Goal: Task Accomplishment & Management: Complete application form

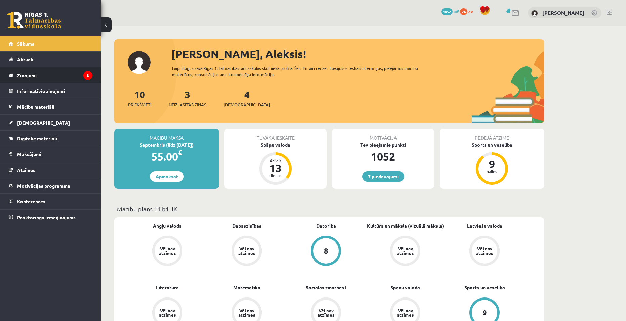
click at [50, 77] on legend "Ziņojumi 3" at bounding box center [54, 75] width 75 height 15
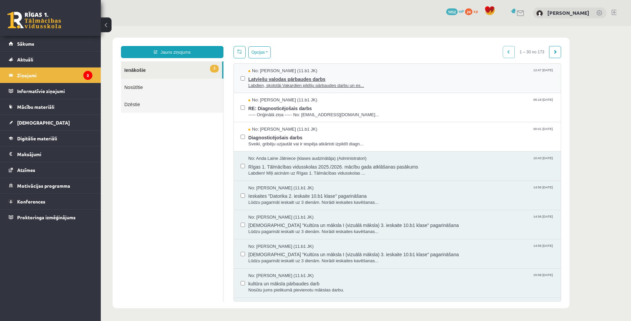
click at [337, 81] on span "Latviešu valodas pārbaudes darbs" at bounding box center [401, 78] width 306 height 8
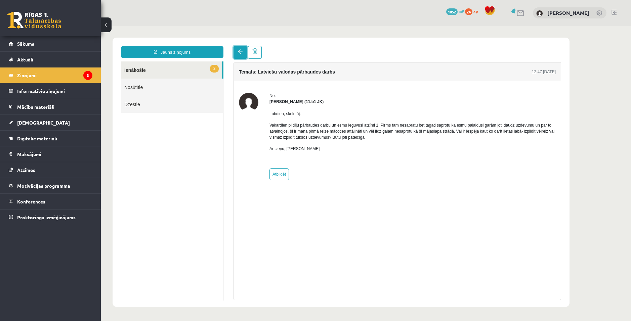
click at [239, 48] on link at bounding box center [239, 52] width 13 height 13
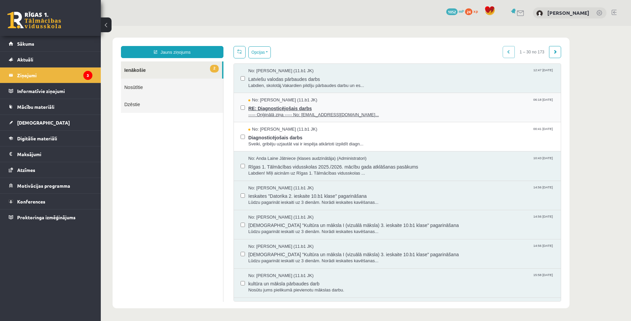
click at [301, 107] on span "RE: Diagnosticējošais darbs" at bounding box center [401, 107] width 306 height 8
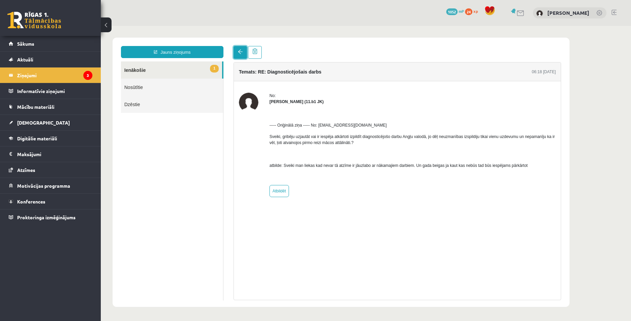
click at [235, 53] on link at bounding box center [239, 52] width 13 height 13
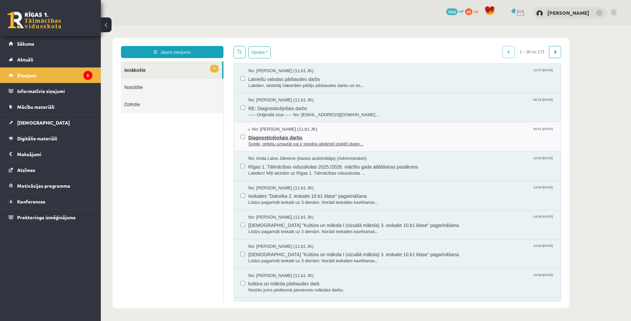
click at [286, 135] on span "Diagnosticējošais darbs" at bounding box center [401, 137] width 306 height 8
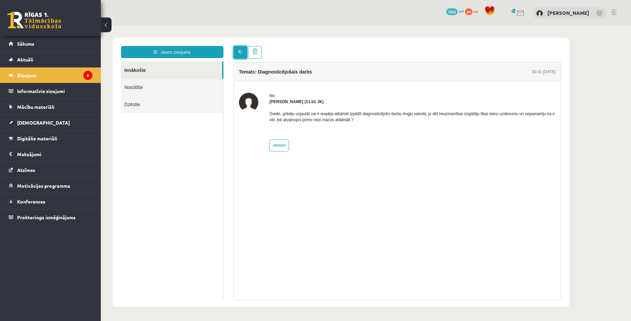
click at [236, 52] on link at bounding box center [239, 52] width 13 height 13
click at [239, 52] on span at bounding box center [240, 51] width 5 height 5
click at [30, 44] on span "Sākums" at bounding box center [25, 44] width 17 height 6
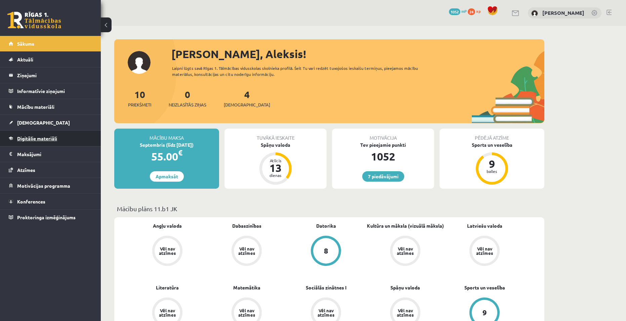
click at [46, 134] on link "Digitālie materiāli" at bounding box center [51, 138] width 84 height 15
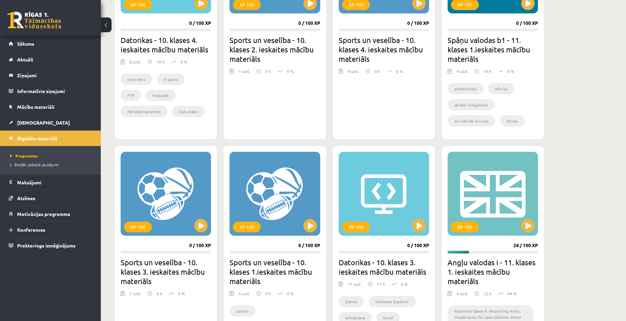
scroll to position [369, 0]
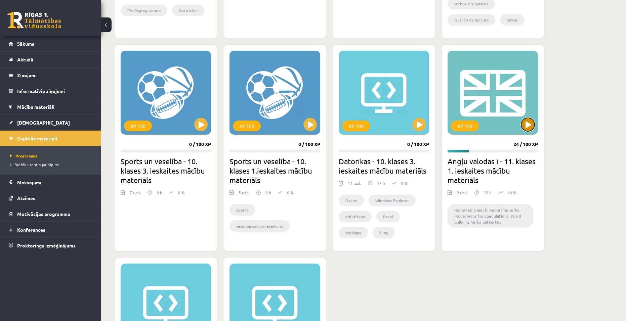
click at [528, 122] on button at bounding box center [527, 124] width 13 height 13
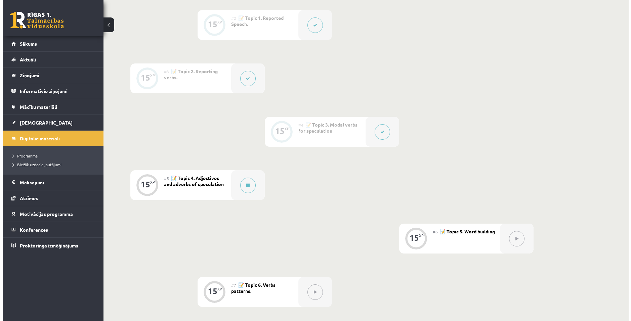
scroll to position [269, 0]
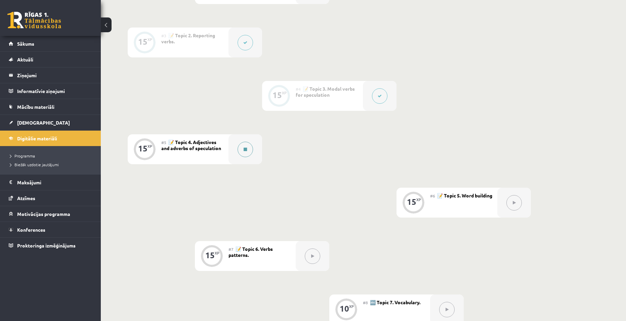
click at [237, 148] on div at bounding box center [245, 149] width 34 height 30
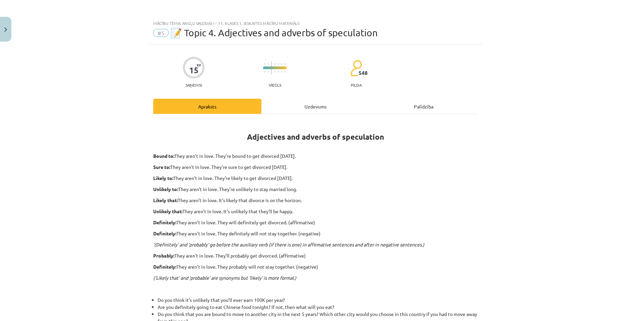
click at [301, 112] on div "Uzdevums" at bounding box center [315, 106] width 108 height 15
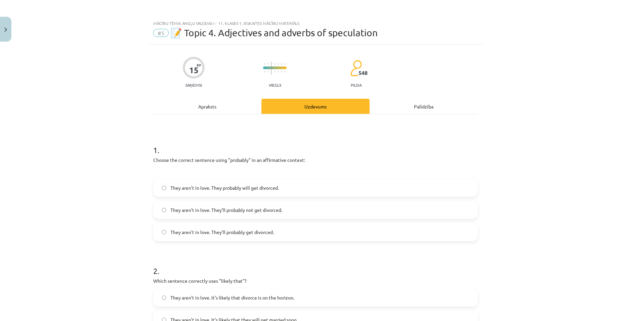
scroll to position [17, 0]
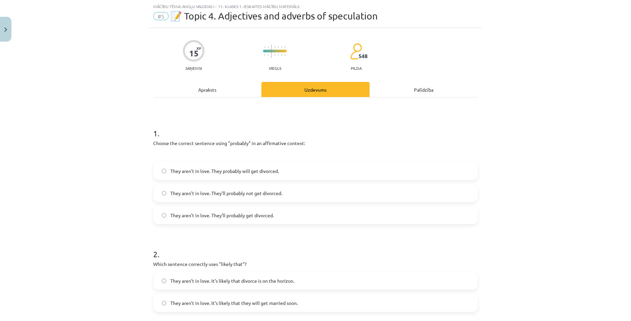
click at [190, 88] on div "Apraksts" at bounding box center [207, 89] width 108 height 15
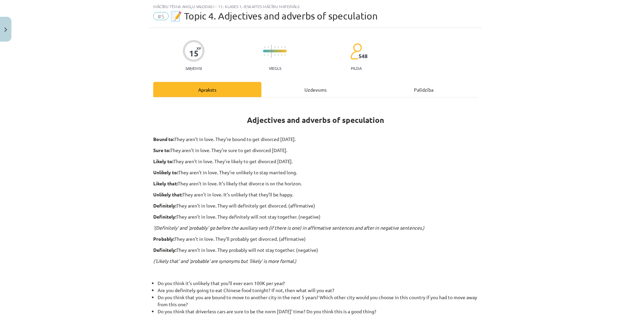
click at [293, 87] on div "Uzdevums" at bounding box center [315, 89] width 108 height 15
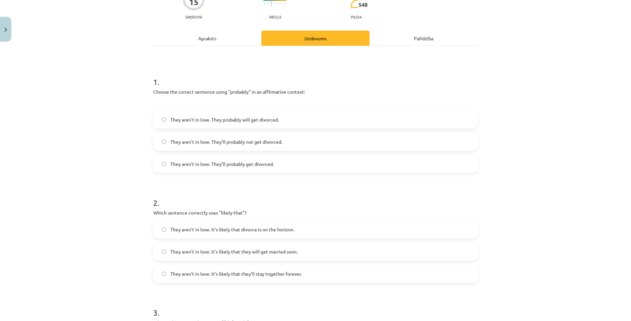
scroll to position [68, 0]
drag, startPoint x: 186, startPoint y: 121, endPoint x: 191, endPoint y: 121, distance: 4.4
click at [187, 121] on span "They aren’t in love. They probably will get divorced." at bounding box center [224, 120] width 108 height 7
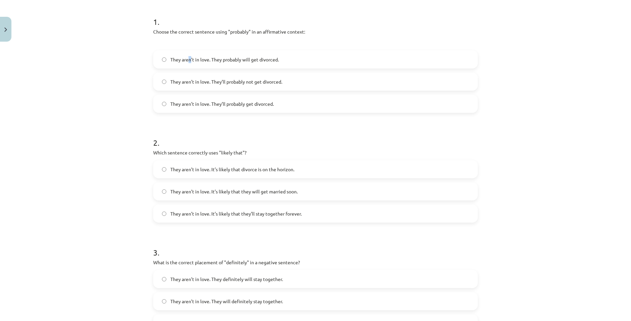
scroll to position [135, 0]
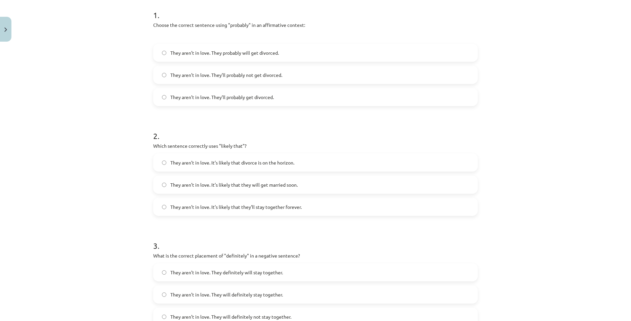
drag, startPoint x: 120, startPoint y: 78, endPoint x: 128, endPoint y: 83, distance: 9.1
click at [120, 78] on div "Mācību tēma: Angļu valodas i - 11. klases 1. ieskaites mācību materiāls #5 📝 To…" at bounding box center [315, 160] width 631 height 321
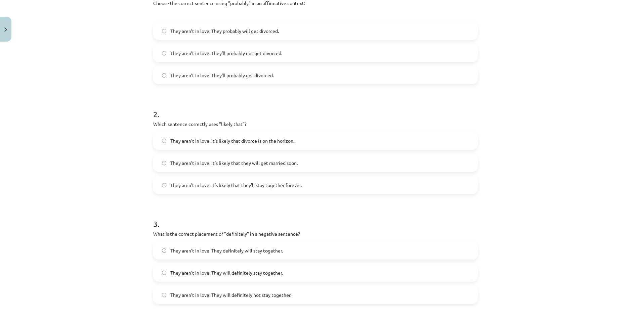
scroll to position [169, 0]
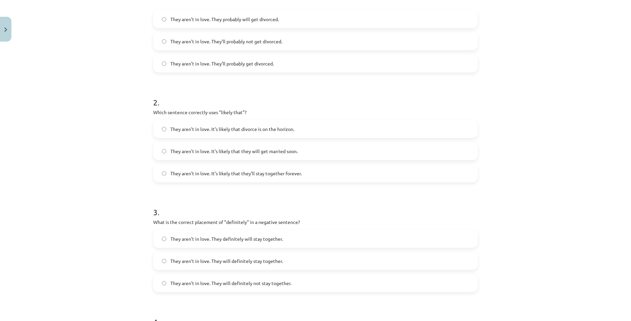
click at [159, 129] on label "They aren’t in love. It’s likely that divorce is on the horizon." at bounding box center [315, 129] width 323 height 17
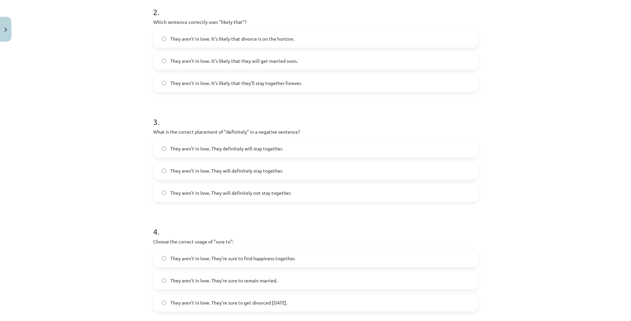
scroll to position [269, 0]
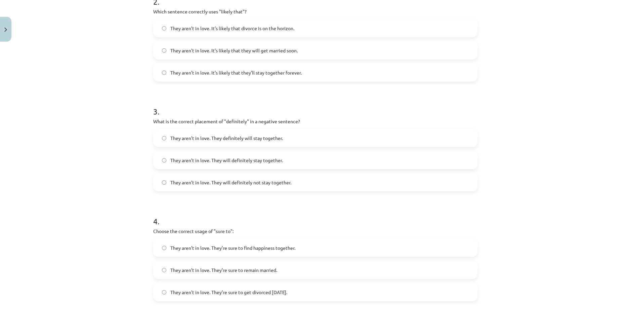
click at [159, 184] on label "They aren’t in love. They will definitely not stay together." at bounding box center [315, 182] width 323 height 17
click at [268, 215] on h1 "4 ." at bounding box center [315, 215] width 324 height 21
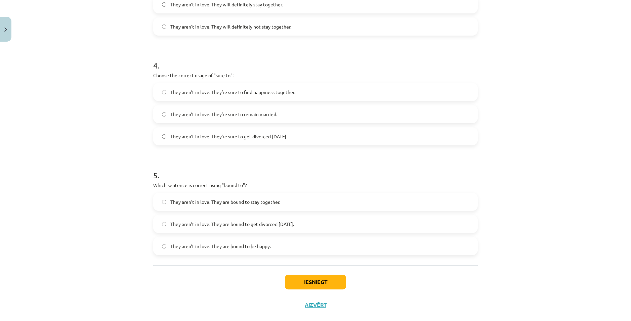
scroll to position [437, 0]
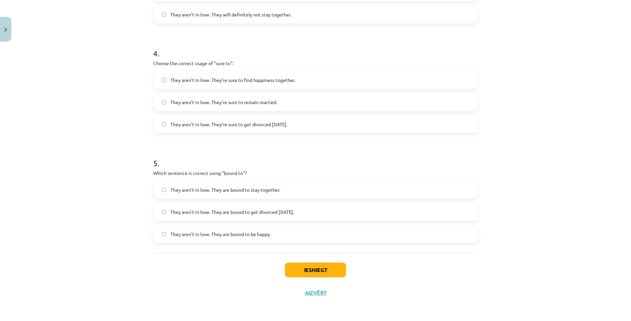
click at [156, 211] on label "They aren’t in love. They are bound to get divorced within six months." at bounding box center [315, 212] width 323 height 17
click at [314, 264] on button "Iesniegt" at bounding box center [315, 270] width 61 height 15
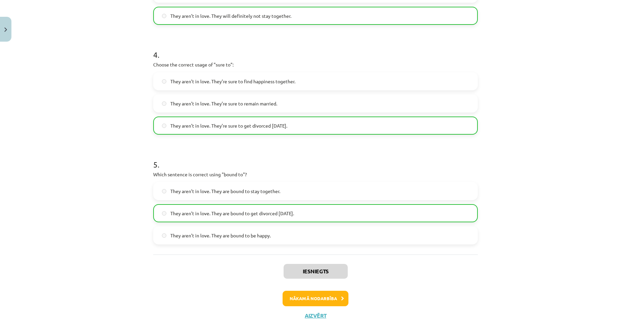
scroll to position [459, 0]
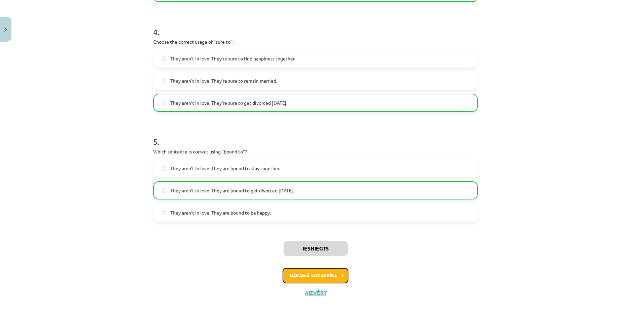
click at [321, 278] on button "Nākamā nodarbība" at bounding box center [315, 275] width 66 height 15
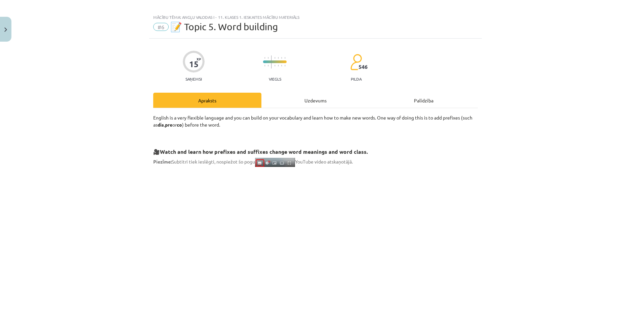
scroll to position [0, 0]
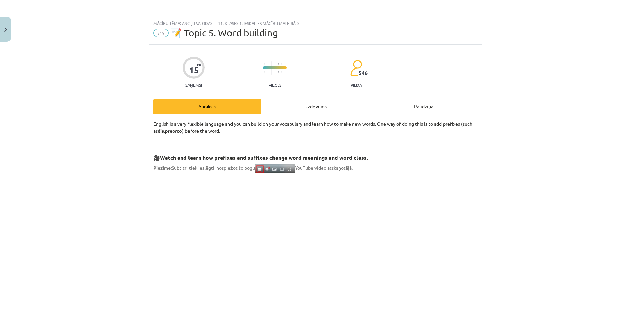
click at [322, 108] on div "Uzdevums" at bounding box center [315, 106] width 108 height 15
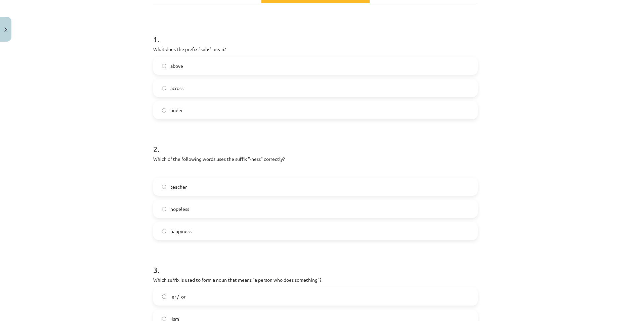
scroll to position [118, 0]
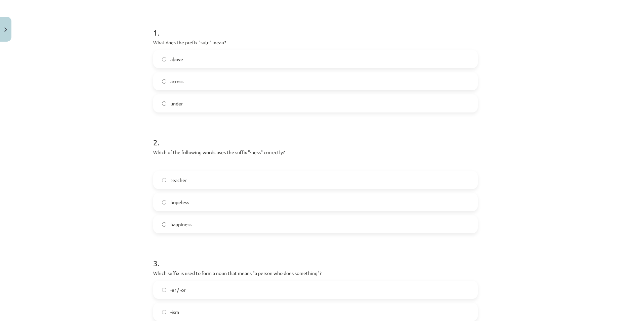
click at [181, 223] on span "happiness" at bounding box center [180, 224] width 21 height 7
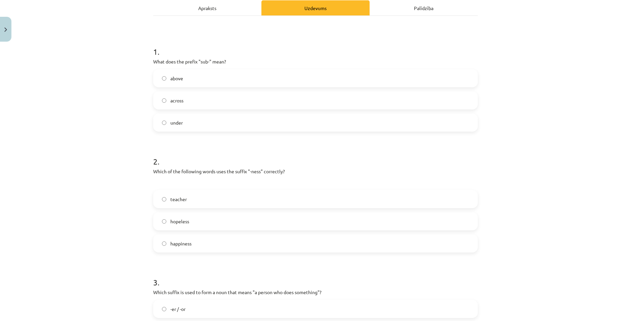
scroll to position [0, 0]
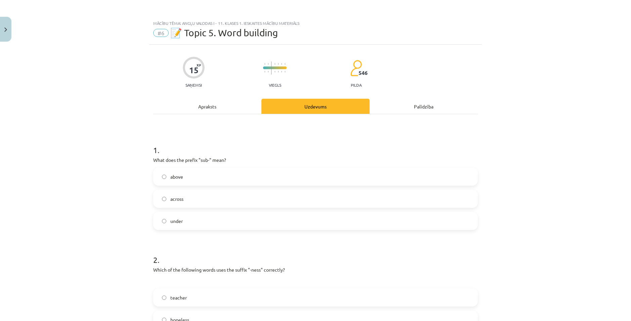
click at [209, 111] on div "Apraksts" at bounding box center [207, 106] width 108 height 15
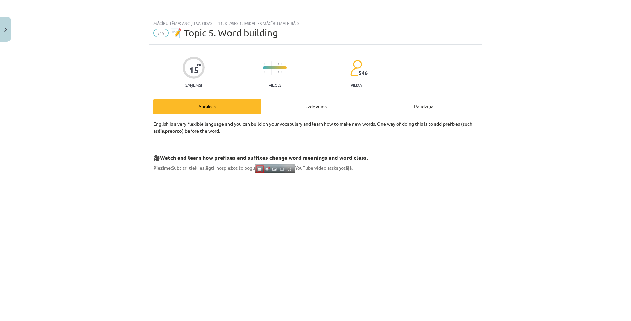
click at [309, 106] on div "Uzdevums" at bounding box center [315, 106] width 108 height 15
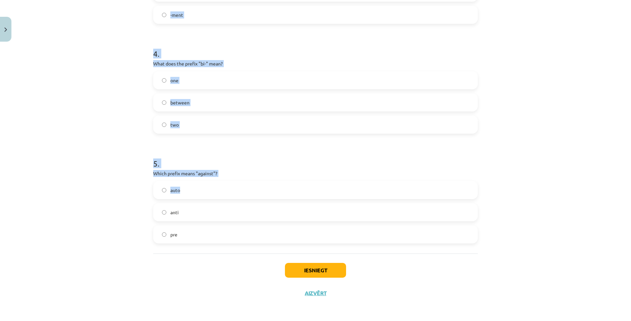
scroll to position [437, 0]
drag, startPoint x: 145, startPoint y: 141, endPoint x: 352, endPoint y: 236, distance: 227.5
click at [351, 238] on div "Mācību tēma: Angļu valodas i - 11. klases 1. ieskaites mācību materiāls #6 📝 To…" at bounding box center [315, 160] width 631 height 321
copy form "What does the prefix "sub-" mean? above across under 2 . Which of the following…"
drag, startPoint x: 539, startPoint y: 181, endPoint x: 542, endPoint y: 184, distance: 4.3
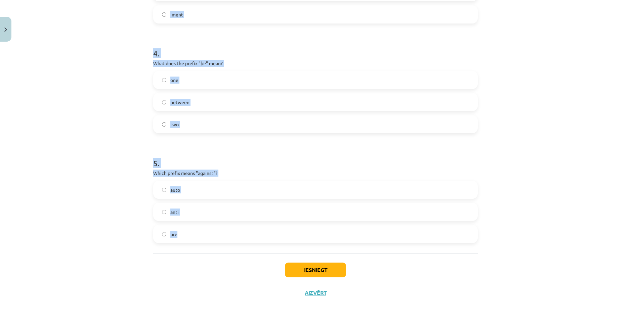
click at [538, 181] on div "Mācību tēma: Angļu valodas i - 11. klases 1. ieskaites mācību materiāls #6 📝 To…" at bounding box center [315, 160] width 631 height 321
click at [537, 183] on div "Mācību tēma: Angļu valodas i - 11. klases 1. ieskaites mācību materiāls #6 📝 To…" at bounding box center [315, 160] width 631 height 321
click at [275, 169] on div "5 . Which prefix means "against"? auto anti pre" at bounding box center [315, 195] width 324 height 96
click at [199, 172] on p "Which prefix means "against"?" at bounding box center [315, 173] width 324 height 7
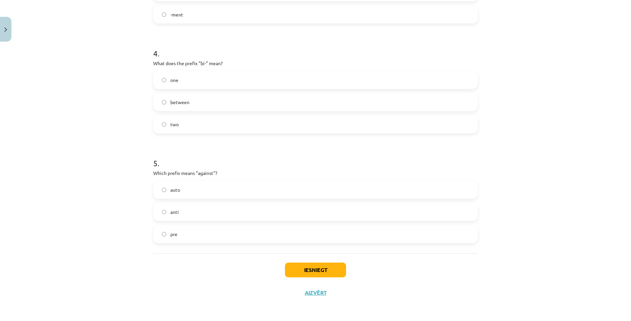
drag, startPoint x: 550, startPoint y: 179, endPoint x: 416, endPoint y: 145, distance: 138.0
click at [550, 179] on div "Mācību tēma: Angļu valodas i - 11. klases 1. ieskaites mācību materiāls #6 📝 To…" at bounding box center [315, 160] width 631 height 321
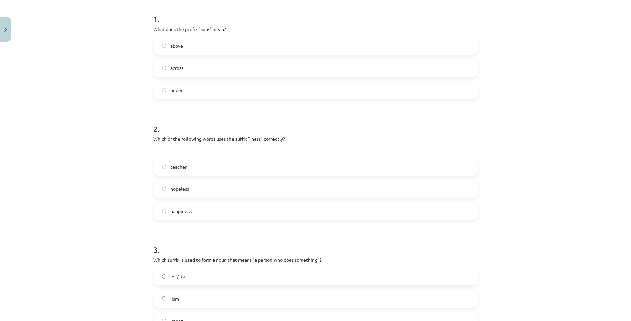
scroll to position [68, 0]
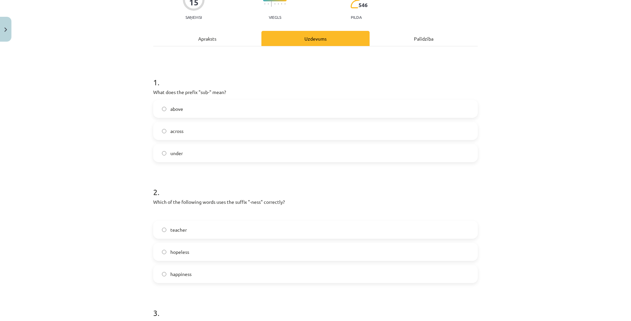
click at [208, 158] on label "under" at bounding box center [315, 153] width 323 height 17
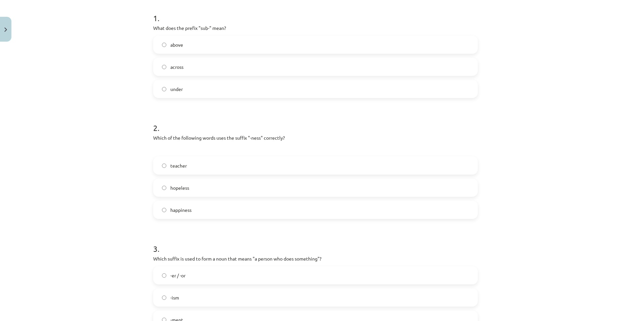
scroll to position [135, 0]
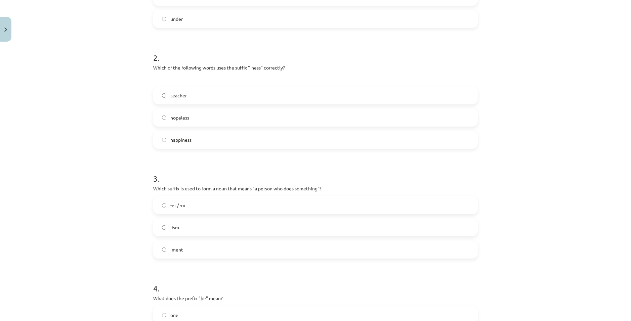
click at [190, 208] on label "-er / -or" at bounding box center [315, 205] width 323 height 17
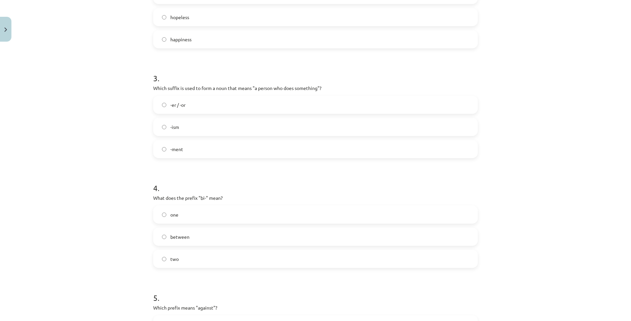
scroll to position [303, 0]
click at [177, 259] on label "two" at bounding box center [315, 258] width 323 height 17
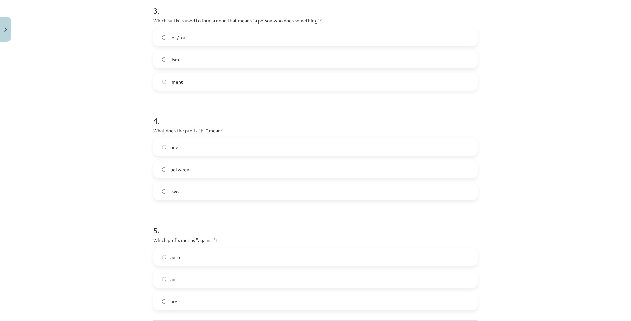
scroll to position [404, 0]
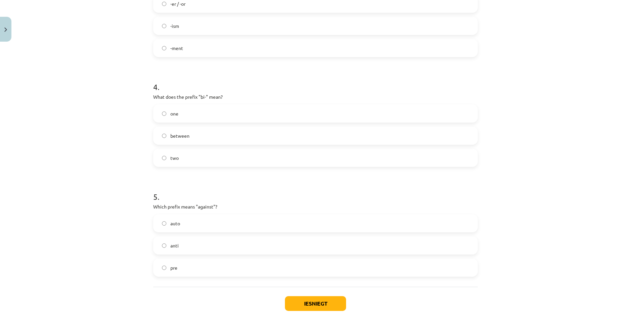
click at [207, 244] on label "anti" at bounding box center [315, 245] width 323 height 17
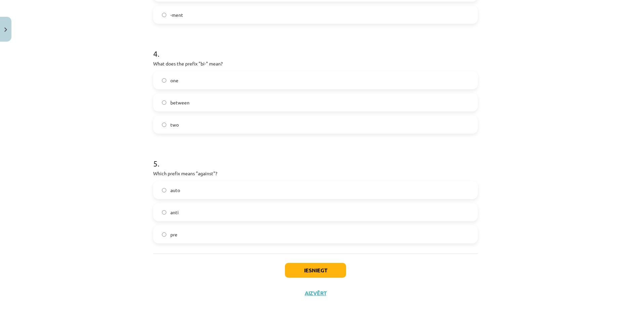
scroll to position [437, 0]
click at [329, 267] on button "Iesniegt" at bounding box center [315, 270] width 61 height 15
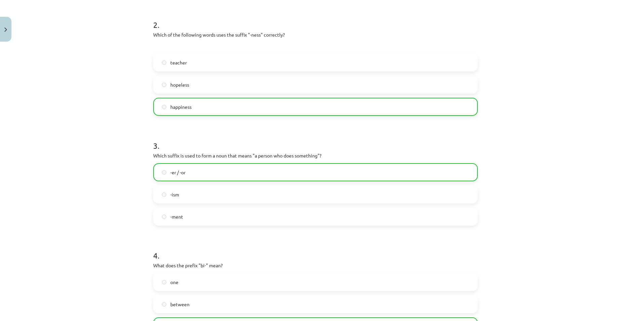
scroll to position [459, 0]
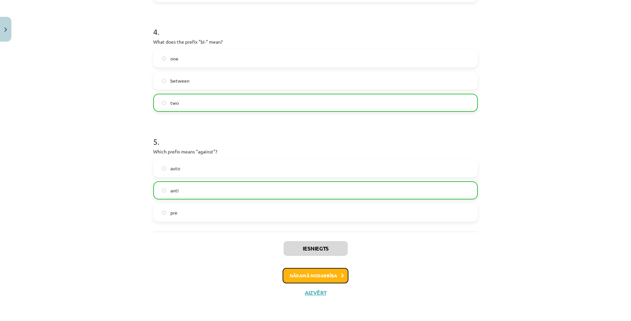
click at [337, 276] on button "Nākamā nodarbība" at bounding box center [315, 275] width 66 height 15
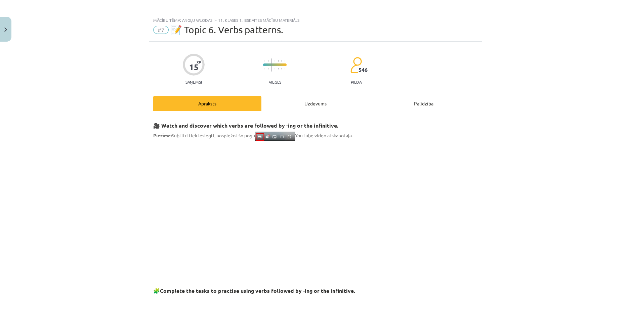
scroll to position [0, 0]
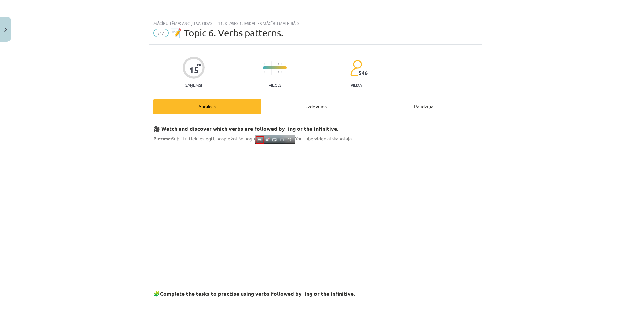
click at [300, 100] on div "Uzdevums" at bounding box center [315, 106] width 108 height 15
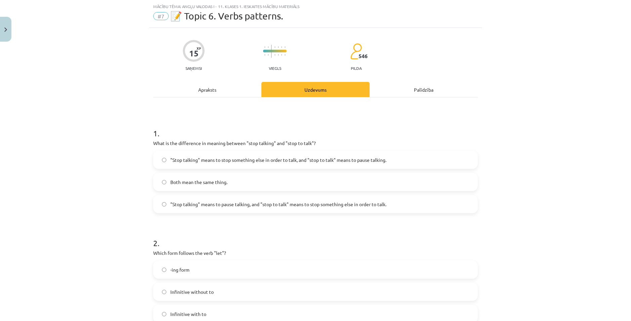
click at [176, 197] on div ""Stop talking" means to pause talking, and "stop to talk" means to stop somethi…" at bounding box center [315, 204] width 324 height 18
click at [176, 200] on label ""Stop talking" means to pause talking, and "stop to talk" means to stop somethi…" at bounding box center [315, 204] width 323 height 17
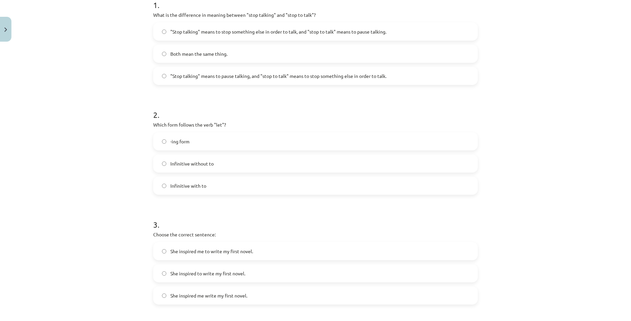
scroll to position [151, 0]
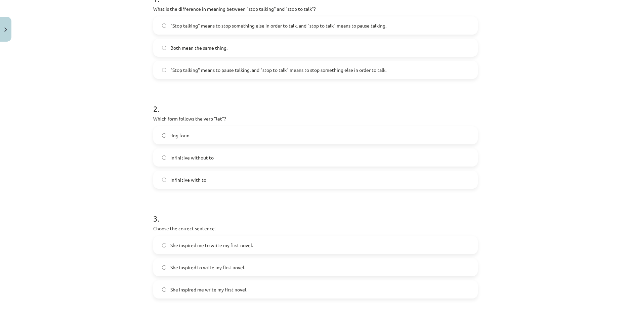
click at [178, 242] on span "She inspired me to write my first novel." at bounding box center [211, 245] width 83 height 7
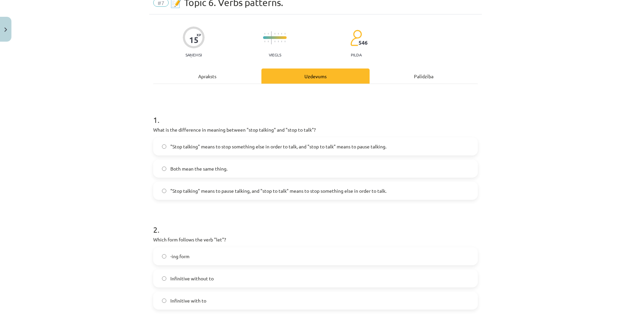
scroll to position [118, 0]
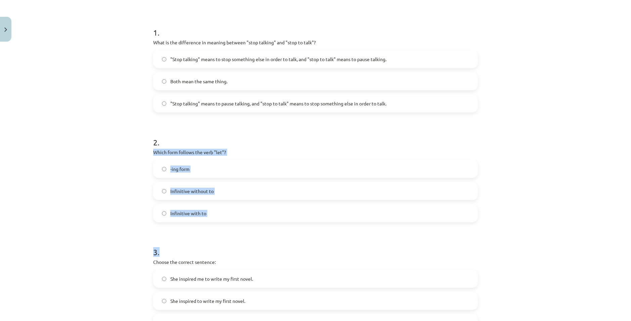
drag, startPoint x: 144, startPoint y: 147, endPoint x: 280, endPoint y: 225, distance: 156.7
click at [282, 226] on div "Mācību tēma: Angļu valodas i - 11. klases 1. ieskaites mācību materiāls #7 📝 To…" at bounding box center [315, 160] width 631 height 321
drag, startPoint x: 263, startPoint y: 165, endPoint x: 208, endPoint y: 150, distance: 56.2
click at [262, 164] on label "-ing form" at bounding box center [315, 169] width 323 height 17
click at [197, 146] on h1 "2 ." at bounding box center [315, 136] width 324 height 21
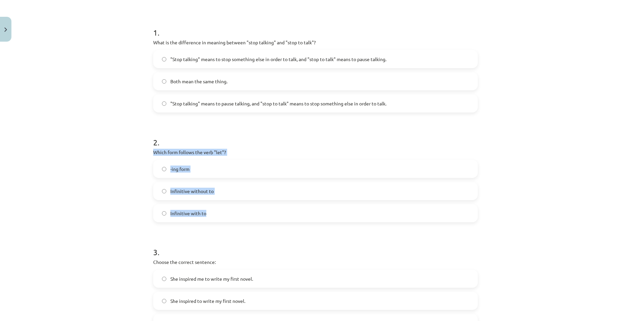
drag, startPoint x: 151, startPoint y: 150, endPoint x: 245, endPoint y: 232, distance: 124.8
click at [206, 213] on div "2 . Which form follows the verb "let"? -ing form Infinitive without to Infiniti…" at bounding box center [315, 174] width 324 height 96
click at [247, 232] on form "1 . What is the difference in meaning between "stop talking" and "stop to talk"…" at bounding box center [315, 284] width 324 height 536
drag, startPoint x: 150, startPoint y: 150, endPoint x: 225, endPoint y: 226, distance: 106.4
click at [225, 226] on form "1 . What is the difference in meaning between "stop talking" and "stop to talk"…" at bounding box center [315, 284] width 324 height 536
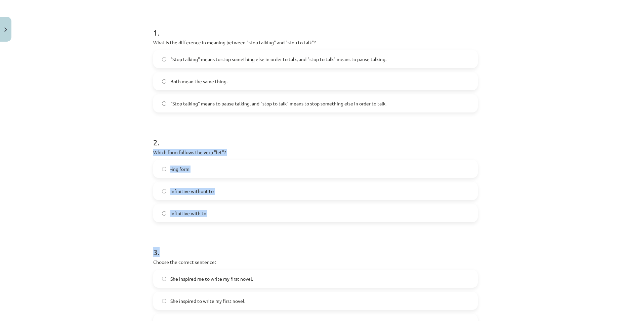
copy form "Which form follows the verb "let"? -ing form Infinitive without to Infinitive w…"
click at [536, 157] on div "Mācību tēma: Angļu valodas i - 11. klases 1. ieskaites mācību materiāls #7 📝 To…" at bounding box center [315, 160] width 631 height 321
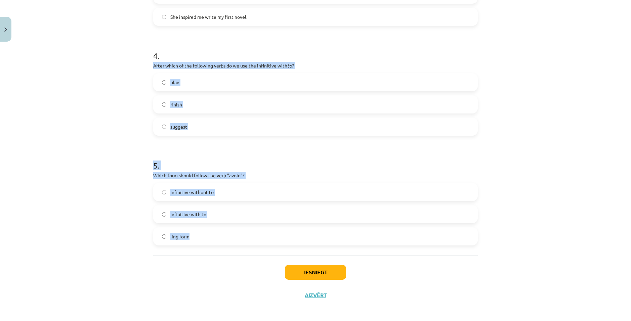
scroll to position [426, 0]
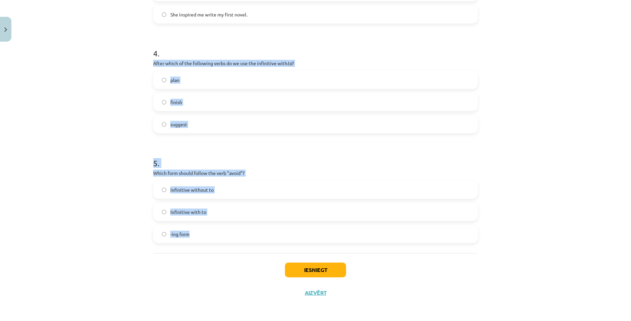
drag, startPoint x: 142, startPoint y: 133, endPoint x: 274, endPoint y: 249, distance: 175.4
click at [274, 249] on div "Mācību tēma: Angļu valodas i - 11. klases 1. ieskaites mācību materiāls #7 📝 To…" at bounding box center [315, 160] width 631 height 321
copy form "After which of the following verbs do we use the infinitive with to ? plan fini…"
click at [547, 191] on div "Mācību tēma: Angļu valodas i - 11. klases 1. ieskaites mācību materiāls #7 📝 To…" at bounding box center [315, 160] width 631 height 321
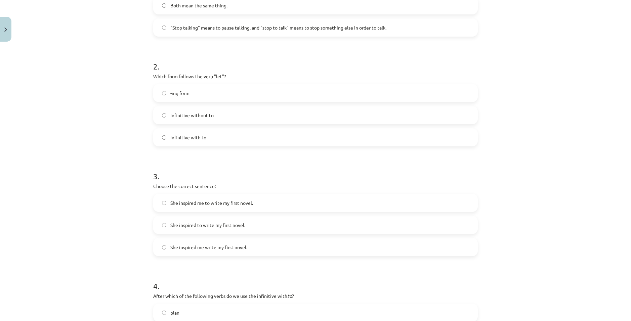
scroll to position [191, 0]
click at [238, 115] on label "Infinitive without to" at bounding box center [315, 117] width 323 height 17
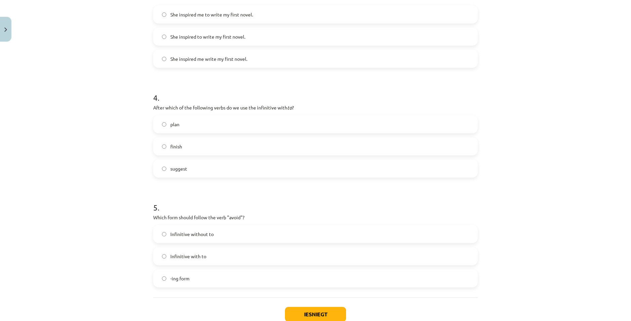
scroll to position [393, 0]
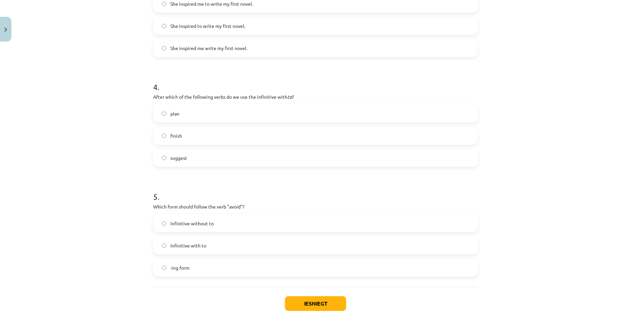
drag, startPoint x: 531, startPoint y: 223, endPoint x: 596, endPoint y: 224, distance: 64.5
click at [596, 224] on div "Mācību tēma: Angļu valodas i - 11. klases 1. ieskaites mācību materiāls #7 📝 To…" at bounding box center [315, 160] width 631 height 321
click at [182, 116] on label "plan" at bounding box center [315, 113] width 323 height 17
click at [166, 267] on label "-ing form" at bounding box center [315, 267] width 323 height 17
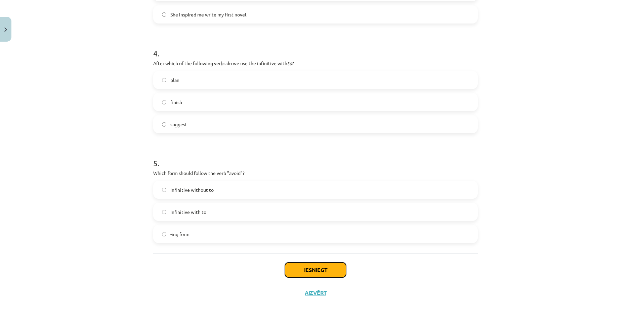
click at [311, 270] on button "Iesniegt" at bounding box center [315, 270] width 61 height 15
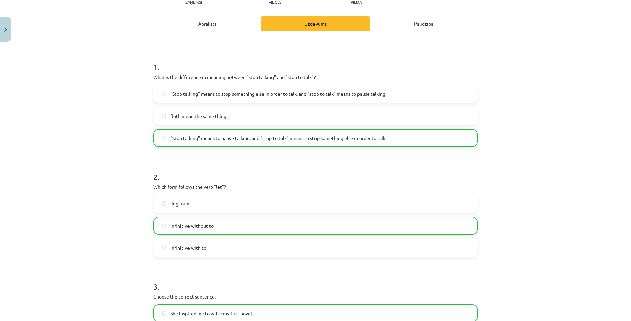
scroll to position [0, 0]
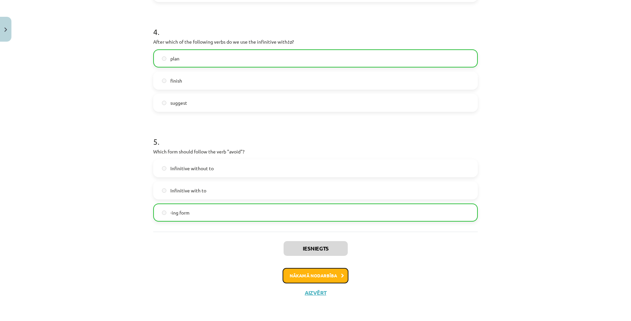
click at [309, 270] on button "Nākamā nodarbība" at bounding box center [315, 275] width 66 height 15
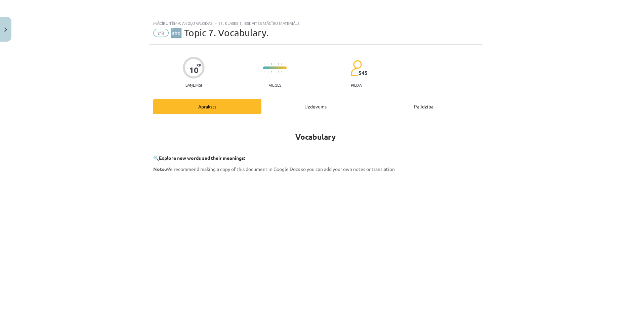
click at [308, 110] on div "Uzdevums" at bounding box center [315, 106] width 108 height 15
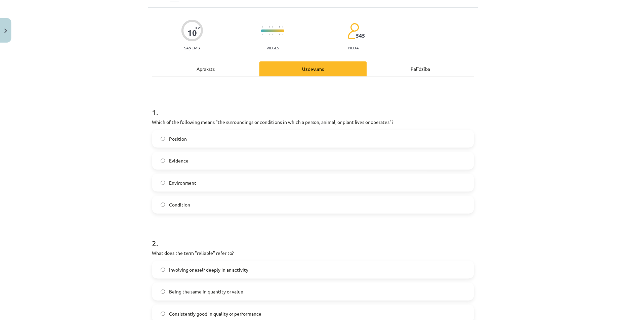
scroll to position [50, 0]
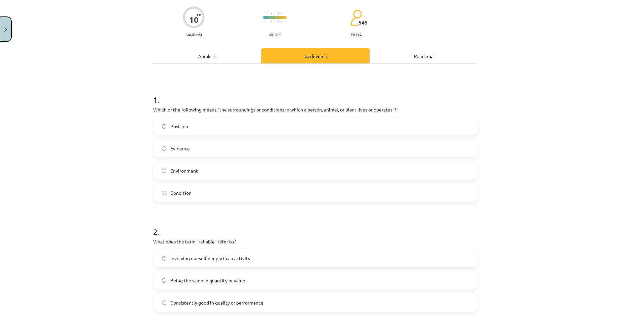
click at [4, 31] on button "Close" at bounding box center [5, 29] width 11 height 25
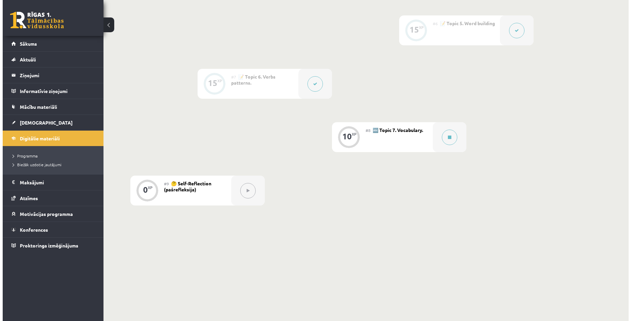
scroll to position [443, 0]
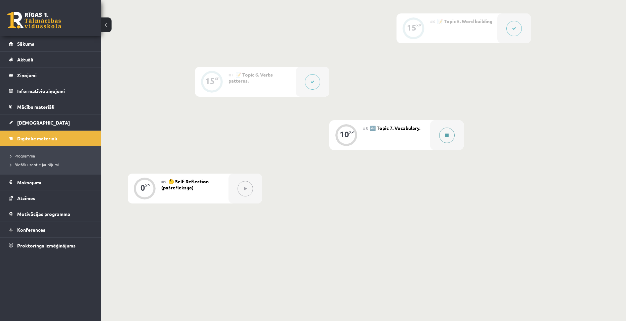
click at [452, 135] on button at bounding box center [446, 135] width 15 height 15
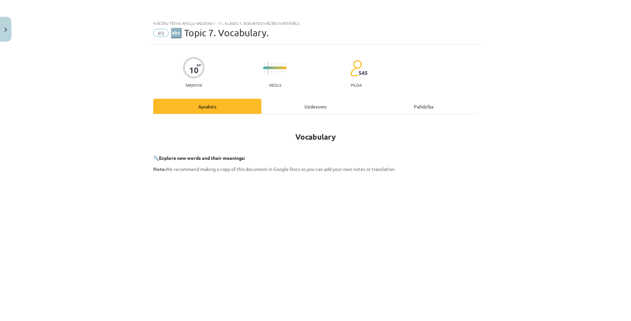
click at [316, 108] on div "Uzdevums" at bounding box center [315, 106] width 108 height 15
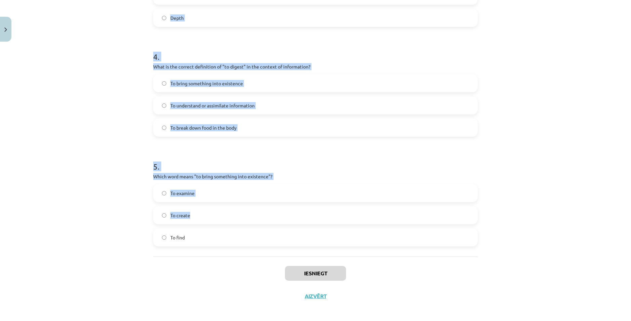
scroll to position [448, 0]
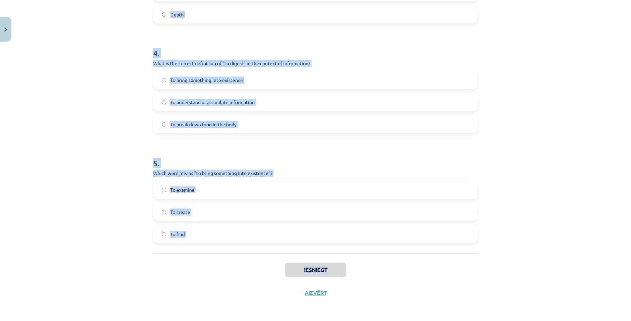
drag, startPoint x: 140, startPoint y: 143, endPoint x: 356, endPoint y: 258, distance: 244.3
click at [356, 258] on div "Mācību tēma: Angļu valodas i - 11. klases 1. ieskaites mācību materiāls #8 🔤 To…" at bounding box center [315, 160] width 631 height 321
copy div "Which of the following means "the surroundings or conditions in which a person,…"
click at [555, 210] on div "Mācību tēma: Angļu valodas i - 11. klases 1. ieskaites mācību materiāls #8 🔤 To…" at bounding box center [315, 160] width 631 height 321
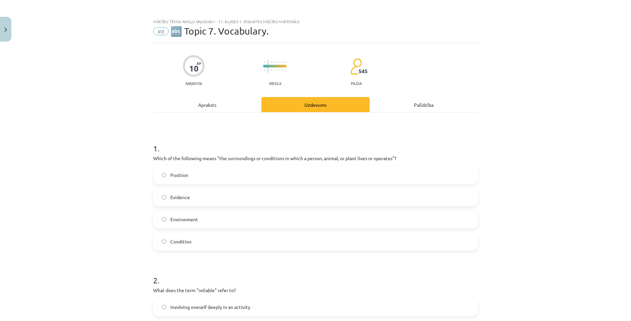
scroll to position [0, 0]
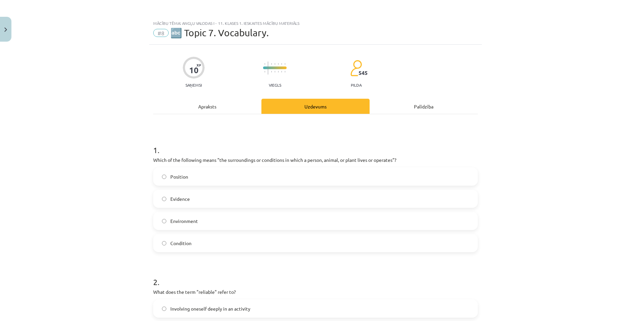
click at [155, 228] on label "Environment" at bounding box center [315, 221] width 323 height 17
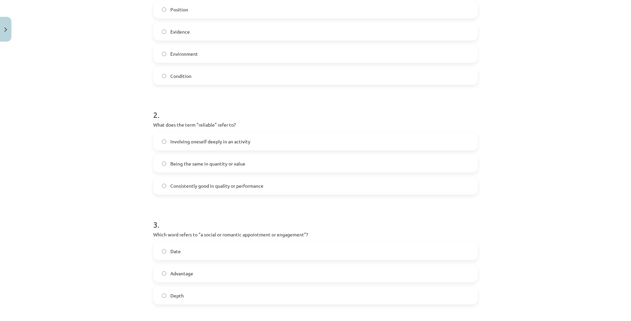
scroll to position [168, 0]
click at [220, 253] on label "Date" at bounding box center [315, 250] width 323 height 17
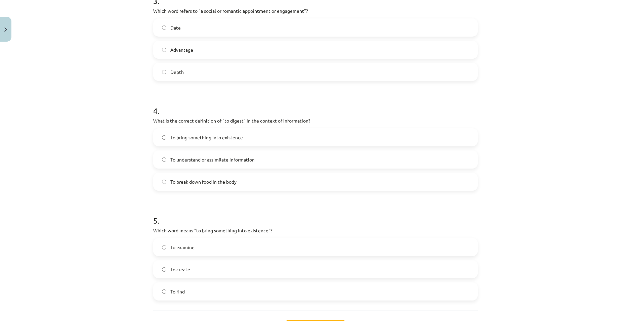
scroll to position [403, 0]
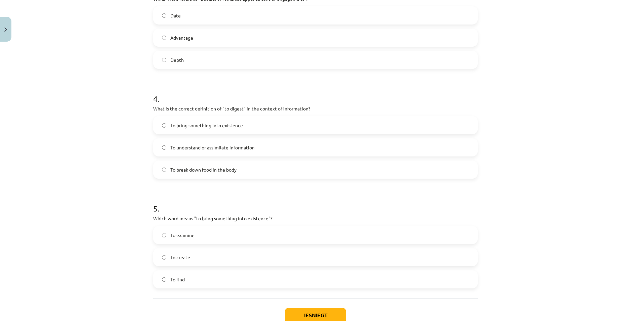
click at [200, 250] on label "To create" at bounding box center [315, 257] width 323 height 17
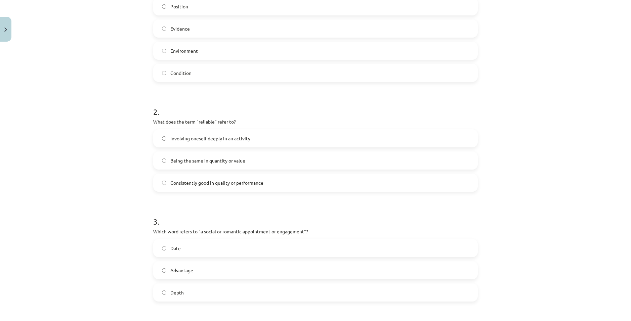
scroll to position [168, 0]
click at [168, 186] on label "Consistently good in quality or performance" at bounding box center [315, 185] width 323 height 17
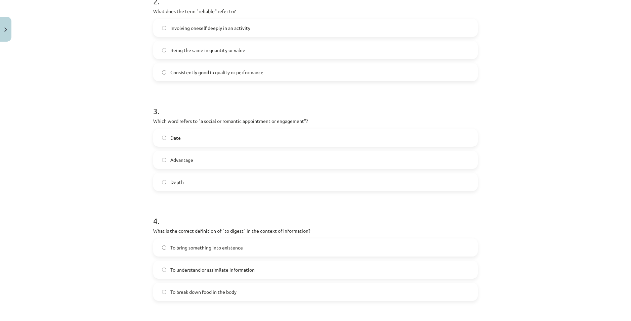
scroll to position [269, 0]
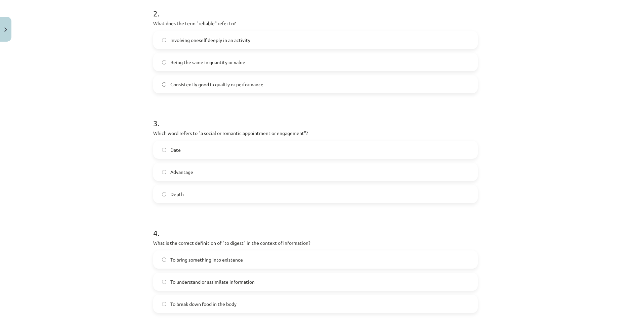
click at [165, 84] on label "Consistently good in quality or performance" at bounding box center [315, 84] width 323 height 17
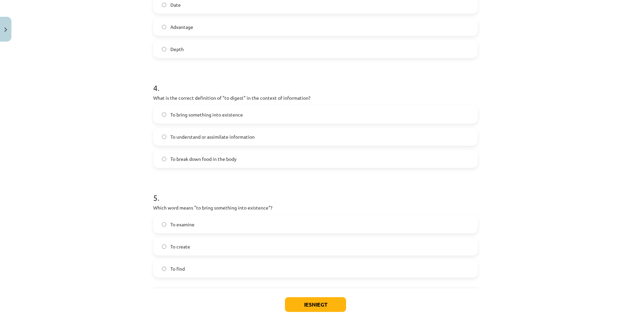
scroll to position [403, 0]
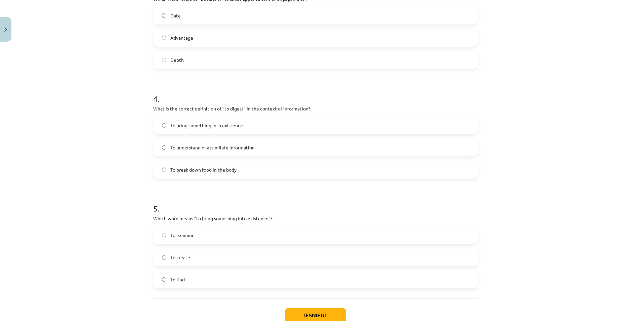
click at [178, 146] on span "To understand or assimilate information" at bounding box center [212, 147] width 84 height 7
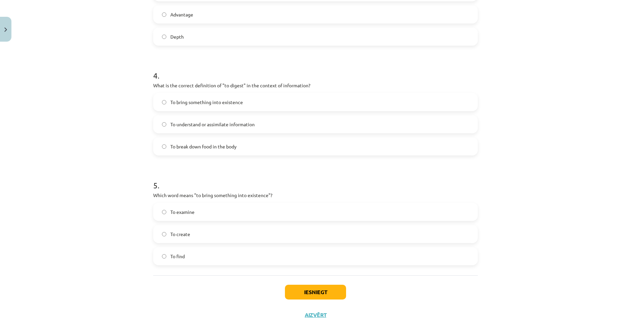
scroll to position [448, 0]
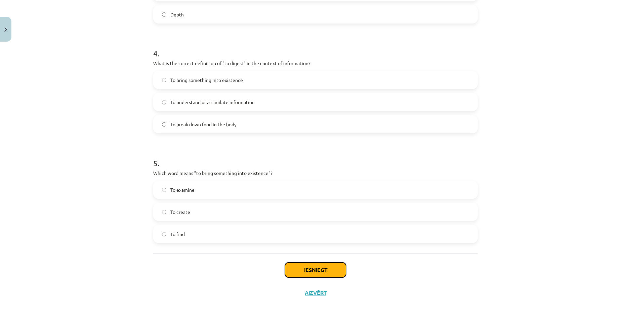
click at [309, 269] on button "Iesniegt" at bounding box center [315, 270] width 61 height 15
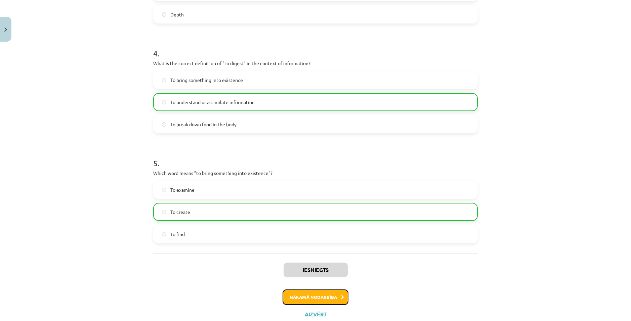
click at [308, 299] on button "Nākamā nodarbība" at bounding box center [315, 296] width 66 height 15
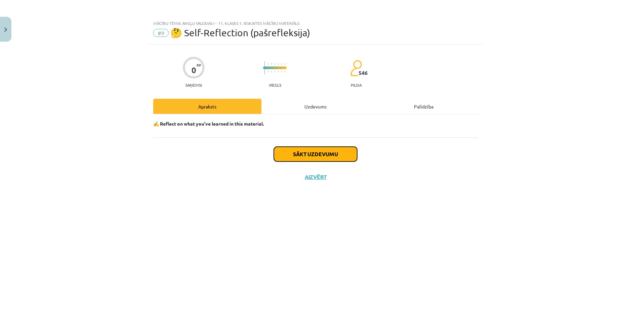
click at [311, 147] on button "Sākt uzdevumu" at bounding box center [315, 154] width 83 height 15
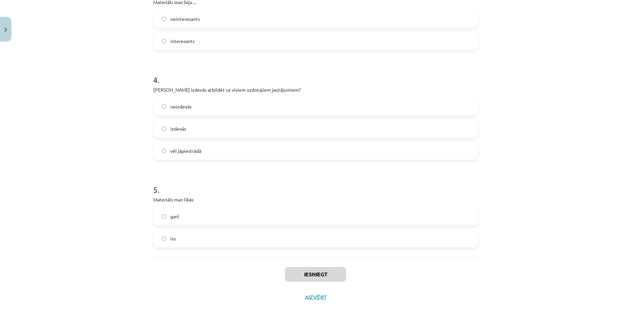
scroll to position [336, 0]
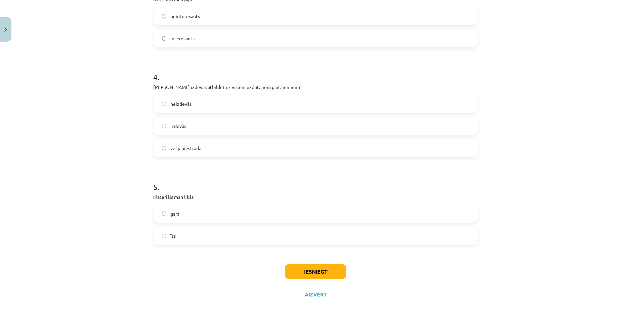
click at [162, 211] on label "garš" at bounding box center [315, 213] width 323 height 17
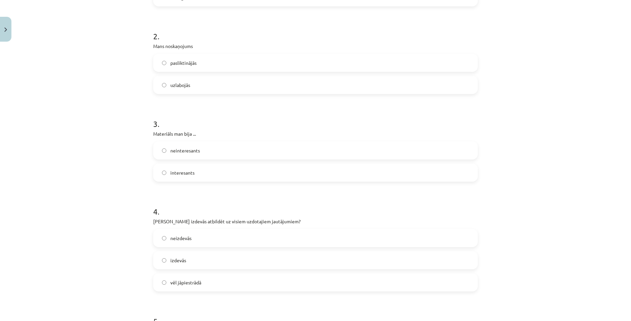
scroll to position [134, 0]
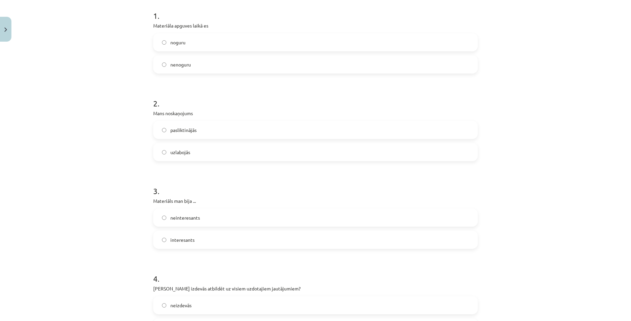
click at [160, 68] on label "nenoguru" at bounding box center [315, 64] width 323 height 17
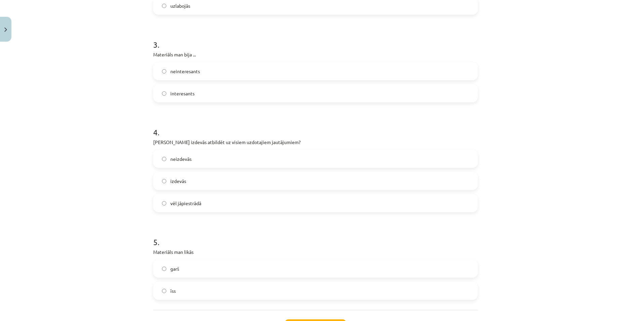
scroll to position [338, 0]
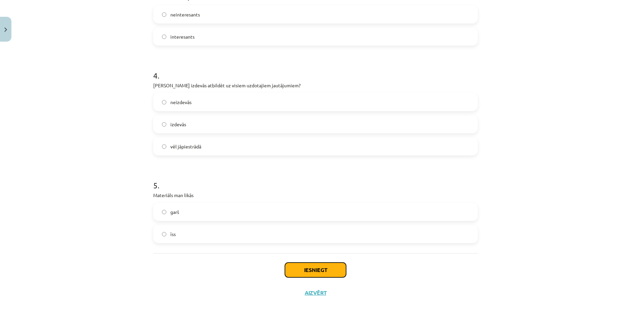
click at [297, 268] on button "Iesniegt" at bounding box center [315, 270] width 61 height 15
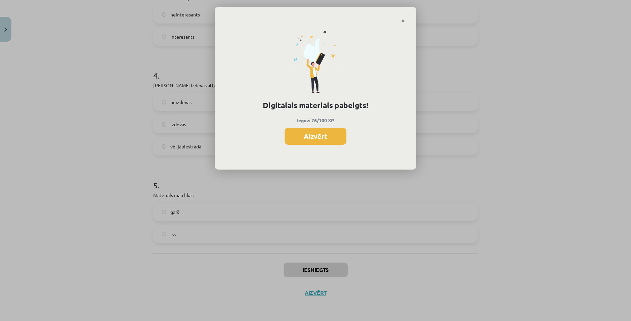
scroll to position [442, 0]
click at [318, 144] on button "Aizvērt" at bounding box center [315, 136] width 62 height 17
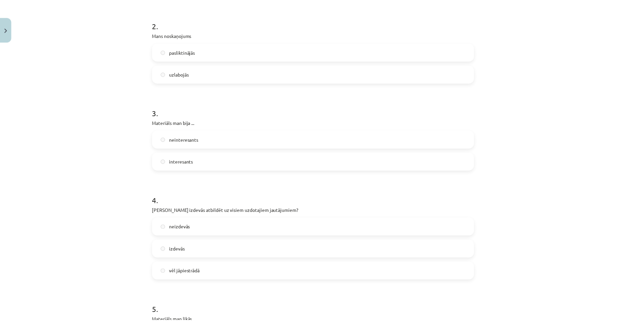
scroll to position [35, 0]
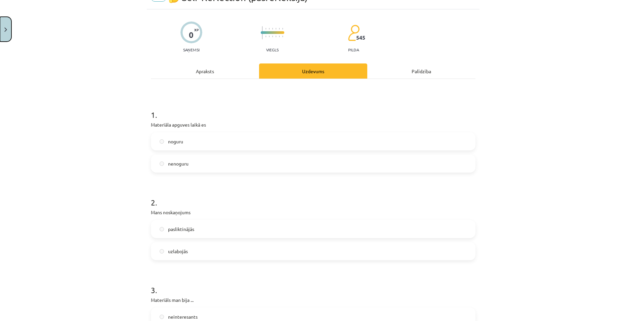
click at [9, 34] on button "Close" at bounding box center [5, 29] width 11 height 25
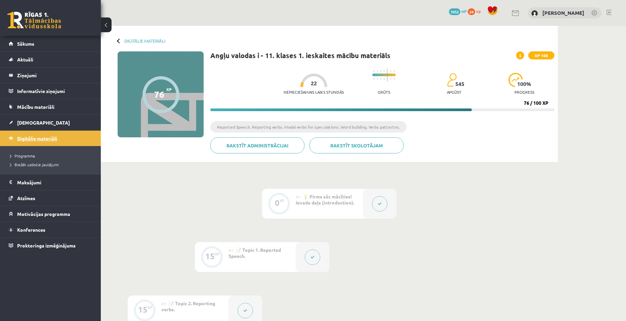
click at [27, 139] on span "Digitālie materiāli" at bounding box center [37, 138] width 40 height 6
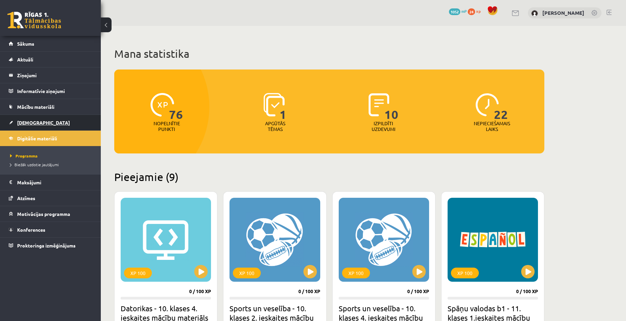
click at [28, 118] on link "[DEMOGRAPHIC_DATA]" at bounding box center [51, 122] width 84 height 15
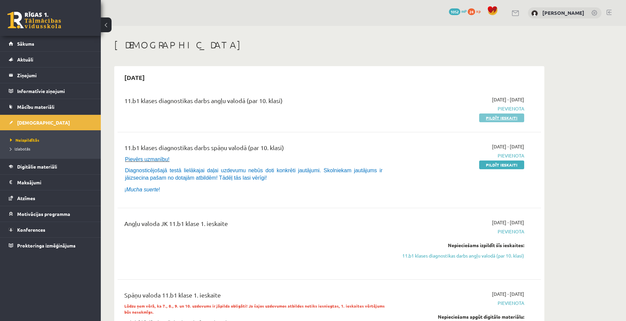
click at [508, 115] on link "Pildīt ieskaiti" at bounding box center [501, 118] width 45 height 9
click at [505, 117] on link "Pildīt ieskaiti" at bounding box center [501, 118] width 45 height 9
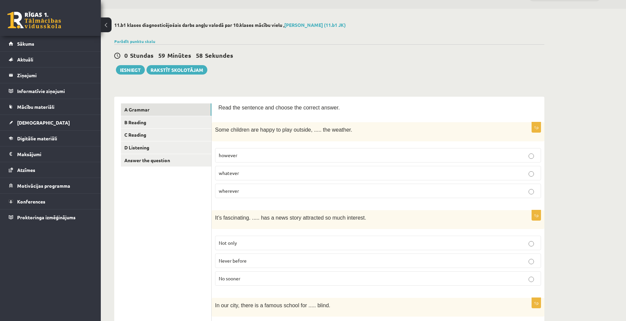
scroll to position [34, 0]
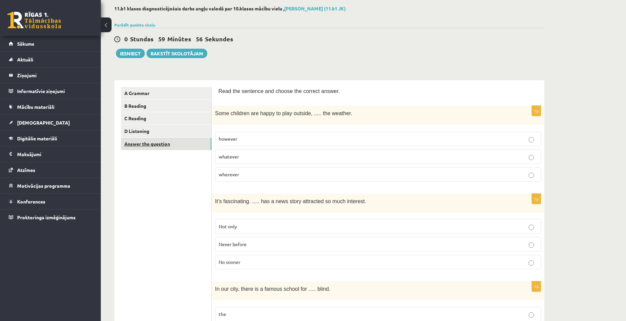
click at [154, 144] on link "Answer the question" at bounding box center [166, 144] width 90 height 12
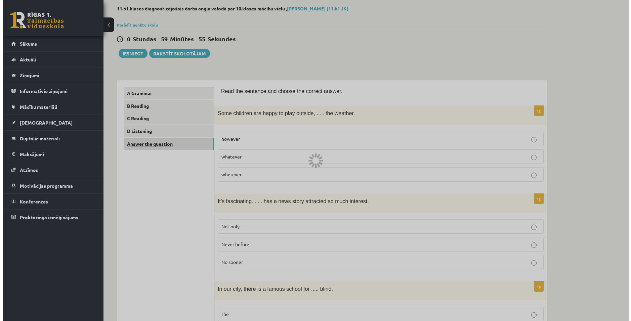
scroll to position [0, 0]
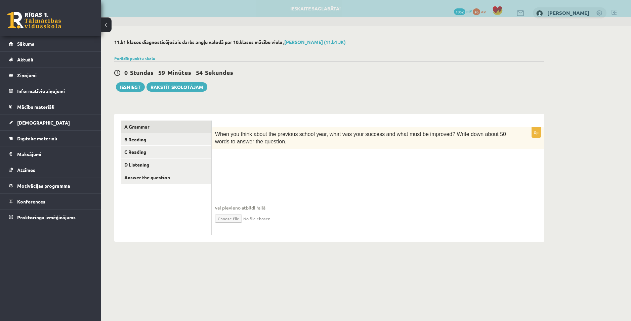
click at [137, 128] on link "A Grammar" at bounding box center [166, 127] width 90 height 12
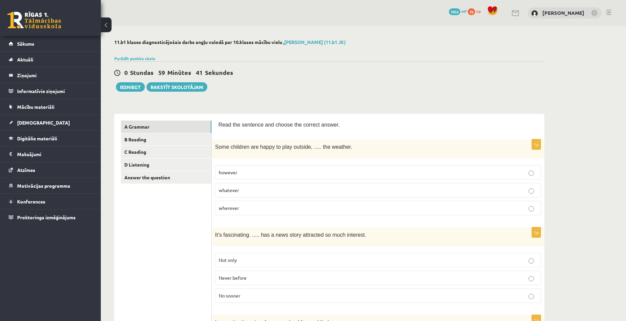
click at [250, 174] on p "however" at bounding box center [378, 172] width 318 height 7
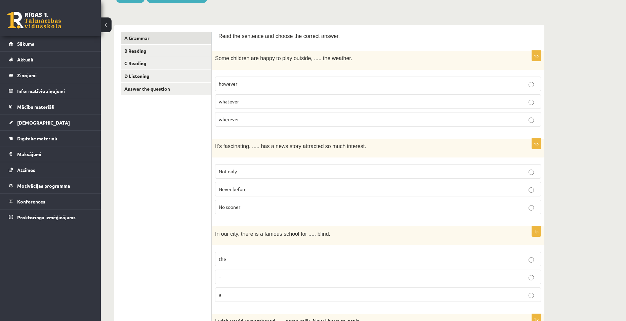
scroll to position [101, 0]
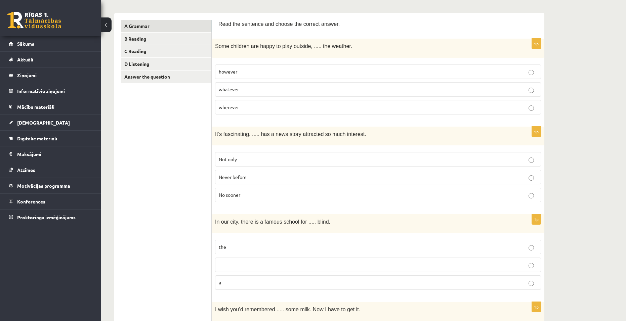
click at [267, 175] on p "Never before" at bounding box center [378, 177] width 318 height 7
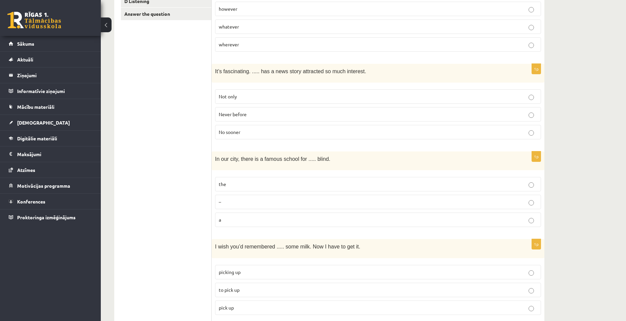
scroll to position [168, 0]
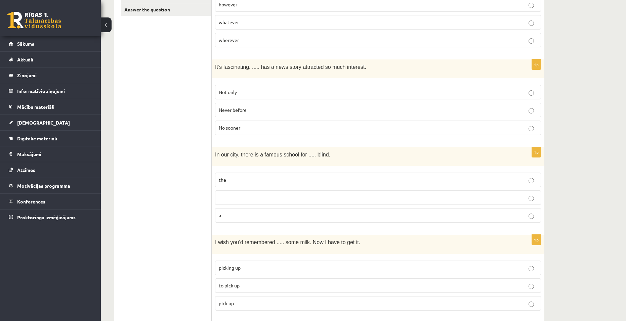
click at [260, 176] on p "the" at bounding box center [378, 179] width 318 height 7
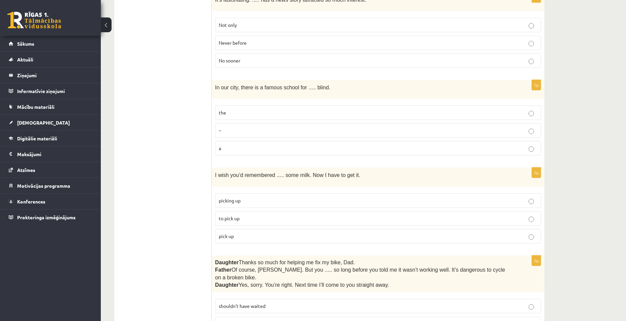
scroll to position [269, 0]
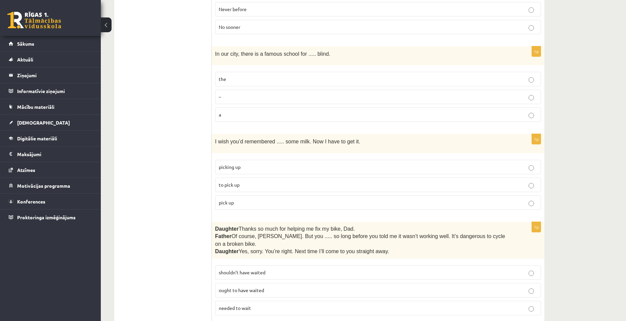
drag, startPoint x: 255, startPoint y: 182, endPoint x: 278, endPoint y: 167, distance: 27.5
click at [254, 182] on p "to pick up" at bounding box center [378, 184] width 318 height 7
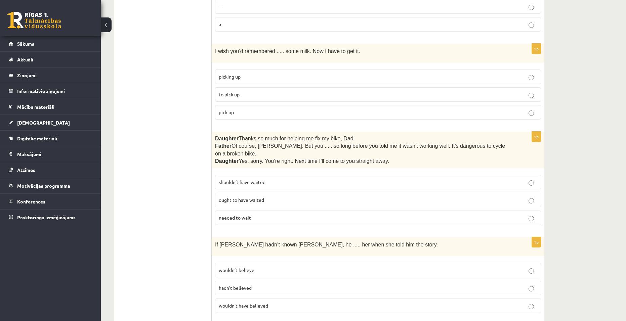
scroll to position [369, 0]
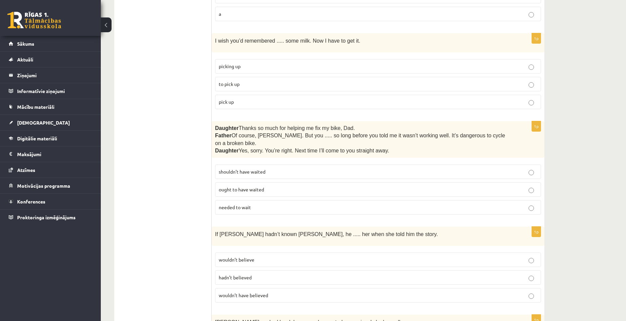
click at [290, 165] on label "shouldn’t have waited" at bounding box center [378, 172] width 326 height 14
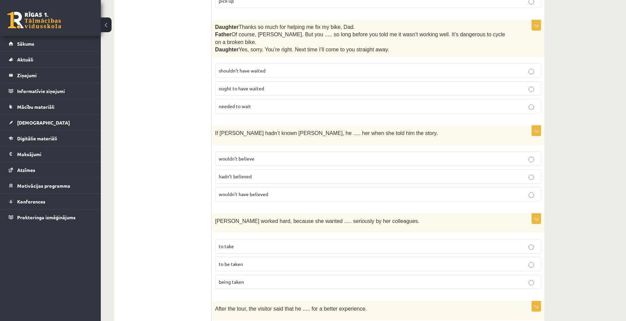
scroll to position [470, 0]
click at [264, 155] on p "wouldn’t believe" at bounding box center [378, 158] width 318 height 7
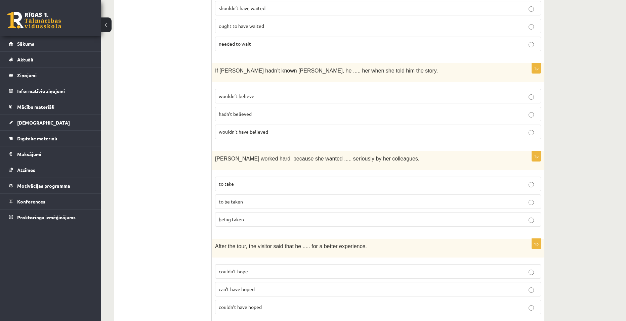
scroll to position [571, 0]
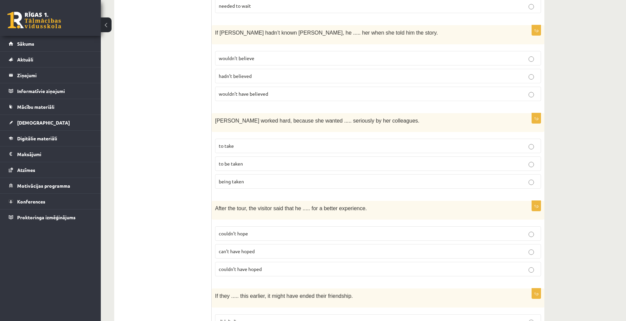
click at [255, 160] on p "to be taken" at bounding box center [378, 163] width 318 height 7
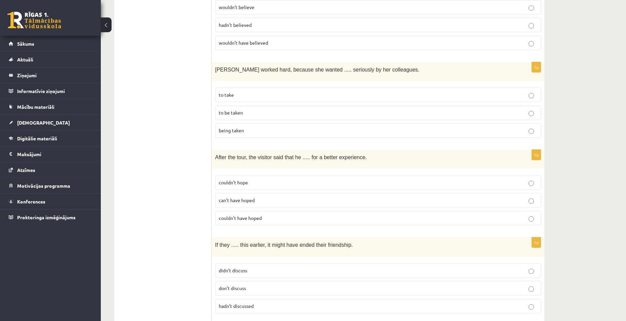
scroll to position [672, 0]
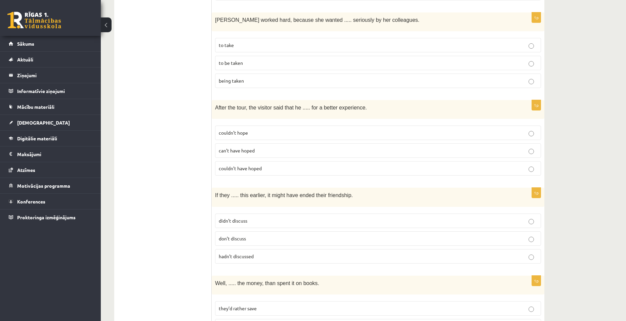
drag, startPoint x: 274, startPoint y: 158, endPoint x: 278, endPoint y: 153, distance: 6.9
click at [274, 165] on p "couldn’t have hoped" at bounding box center [378, 168] width 318 height 7
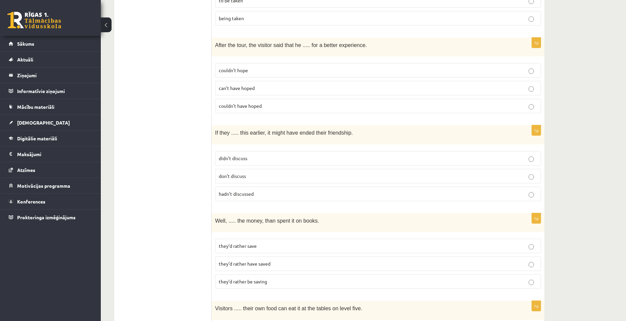
scroll to position [739, 0]
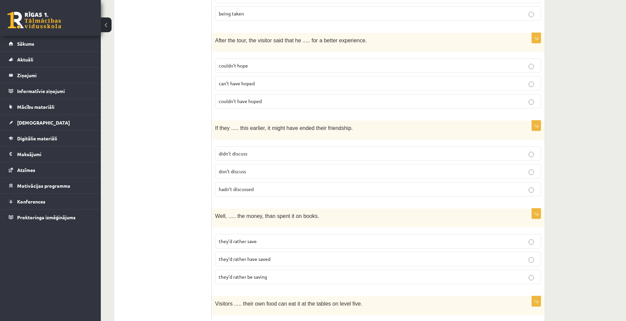
drag, startPoint x: 270, startPoint y: 175, endPoint x: 288, endPoint y: 154, distance: 27.1
click at [270, 182] on label "hadn’t discussed" at bounding box center [378, 189] width 326 height 14
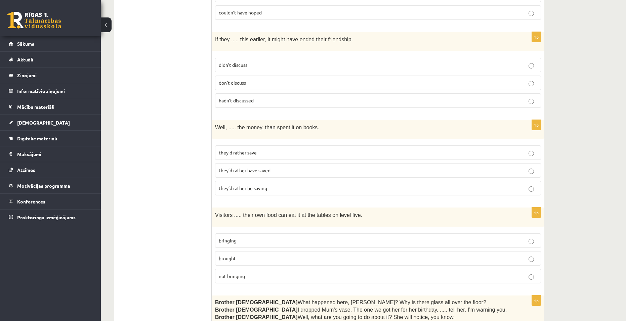
scroll to position [840, 0]
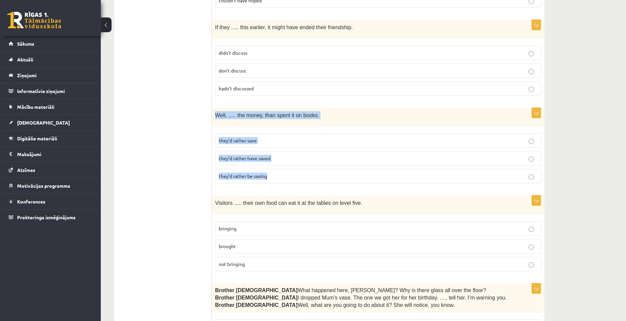
drag, startPoint x: 213, startPoint y: 103, endPoint x: 299, endPoint y: 164, distance: 105.7
click at [299, 164] on div "1p Well, ..... the money, than spent it on books. they’d rather save they’d rat…" at bounding box center [378, 148] width 332 height 81
copy div "Well, ..... the money, than spent it on books. they’d rather save they’d rather…"
click at [564, 93] on div "11.b1 klases diagnosticējošais darbs angļu valodā par 10.klases mācību vielu , …" at bounding box center [363, 143] width 525 height 1914
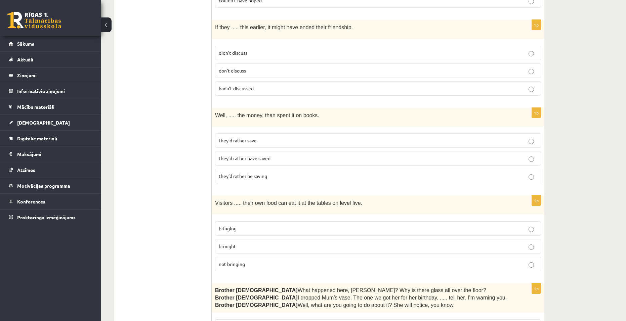
click at [588, 164] on div "11.b1 klases diagnosticējošais darbs angļu valodā par 10.klases mācību vielu , …" at bounding box center [363, 143] width 525 height 1914
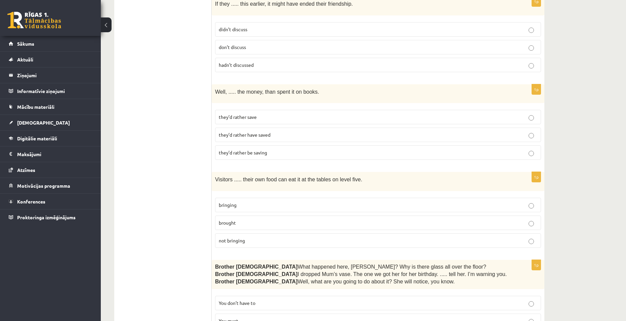
scroll to position [873, 0]
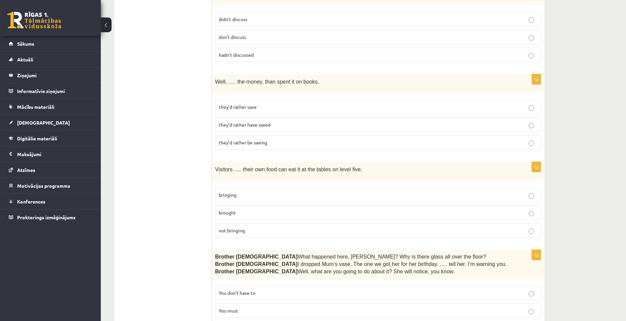
click at [270, 209] on p "brought" at bounding box center [378, 212] width 318 height 7
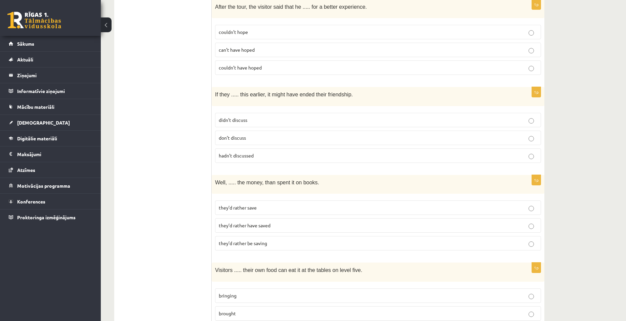
scroll to position [806, 0]
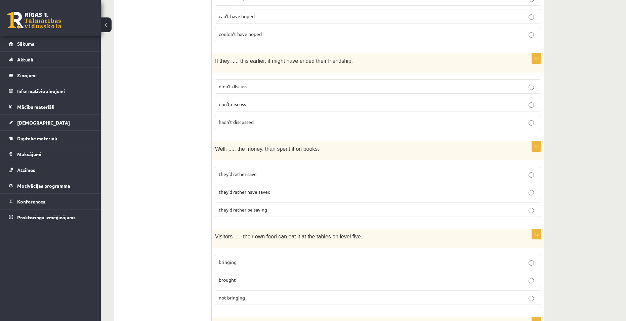
click at [279, 188] on p "they’d rather have saved" at bounding box center [378, 191] width 318 height 7
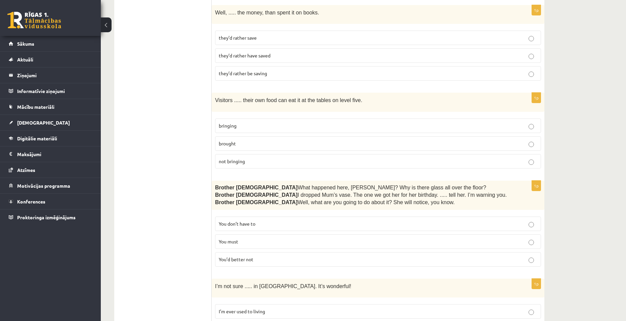
scroll to position [940, 0]
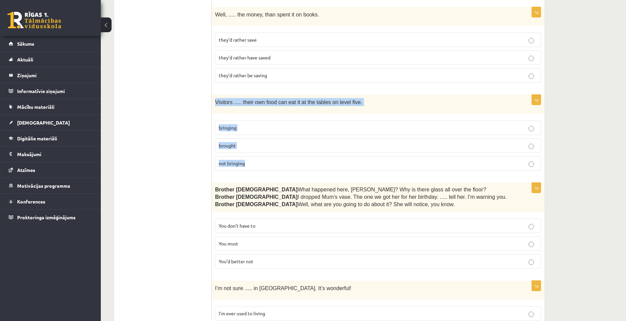
drag, startPoint x: 213, startPoint y: 88, endPoint x: 291, endPoint y: 145, distance: 96.2
click at [291, 145] on div "1p Visitors ..... their own food can eat it at the tables on level five. bringi…" at bounding box center [378, 135] width 332 height 81
copy div "Visitors ..... their own food can eat it at the tables on level five. bringing …"
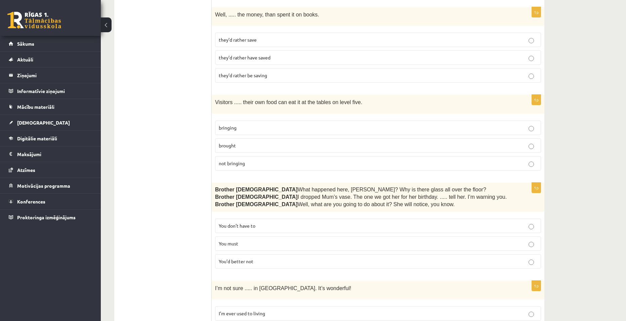
click at [589, 171] on div "11.b1 klases diagnosticējošais darbs angļu valodā par 10.klases mācību vielu , …" at bounding box center [363, 43] width 525 height 1914
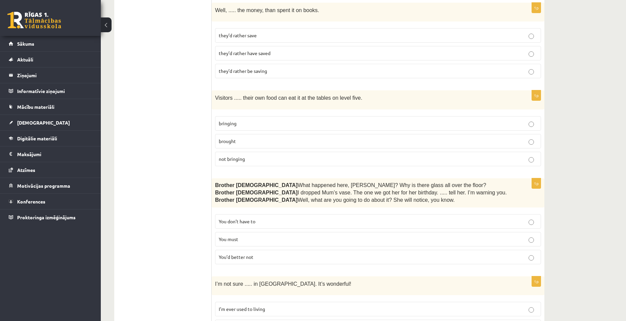
scroll to position [1008, 0]
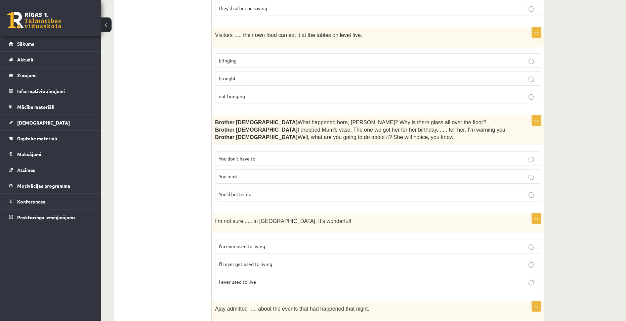
click at [296, 191] on p "You’d better not" at bounding box center [378, 194] width 318 height 7
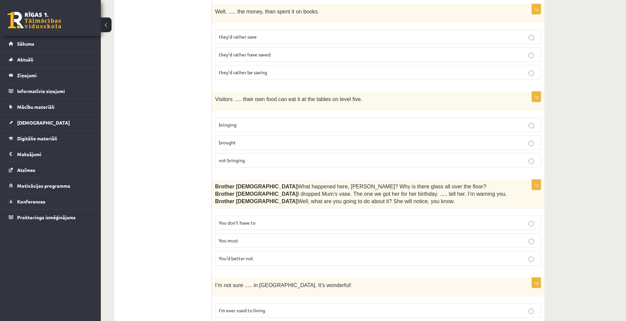
scroll to position [940, 0]
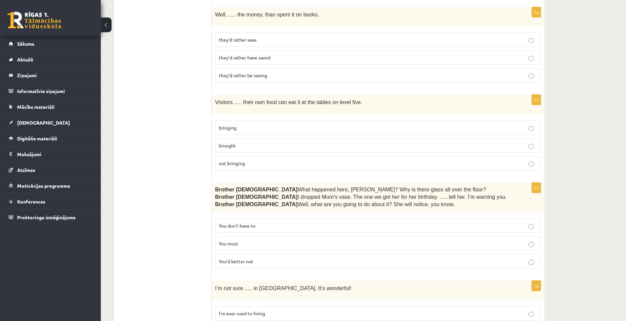
click at [343, 117] on fieldset "bringing brought not bringing" at bounding box center [378, 144] width 326 height 55
click at [527, 121] on label "bringing" at bounding box center [378, 128] width 326 height 14
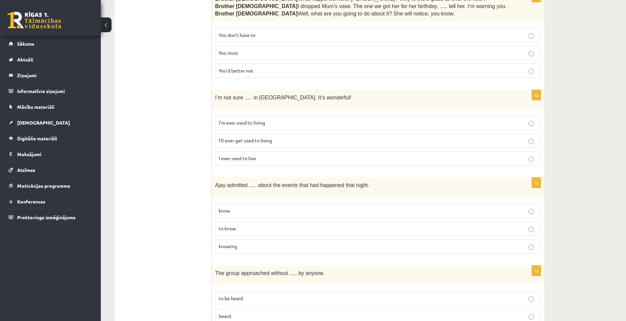
scroll to position [1142, 0]
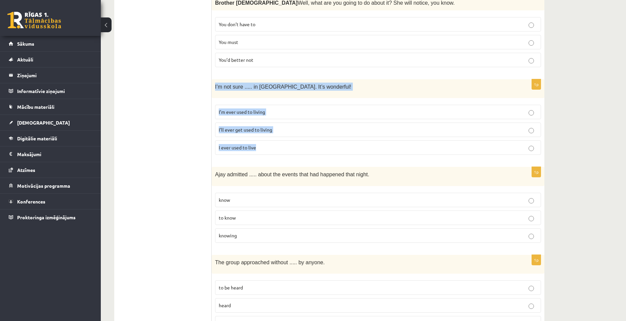
drag, startPoint x: 213, startPoint y: 72, endPoint x: 302, endPoint y: 132, distance: 108.1
click at [302, 132] on div "1p I’m not sure ..... in Paris. It’s wonderful! I’m ever used to living I’ll ev…" at bounding box center [378, 119] width 332 height 81
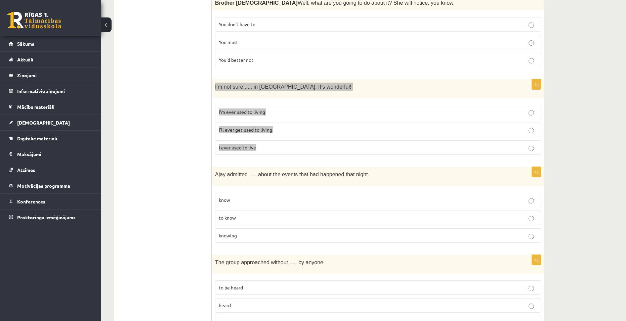
copy div "I’m not sure ..... in Paris. It’s wonderful! I’m ever used to living I’ll ever …"
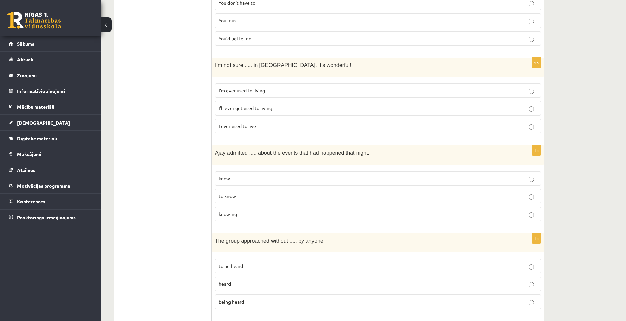
scroll to position [1175, 0]
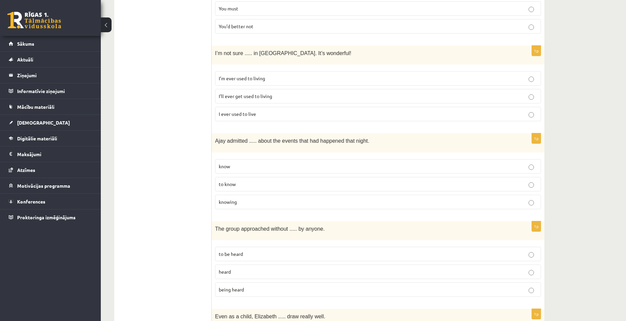
click at [521, 198] on p "knowing" at bounding box center [378, 201] width 318 height 7
drag, startPoint x: 280, startPoint y: 88, endPoint x: 337, endPoint y: 117, distance: 64.3
click at [281, 93] on p "I’ll ever get used to living" at bounding box center [378, 96] width 318 height 7
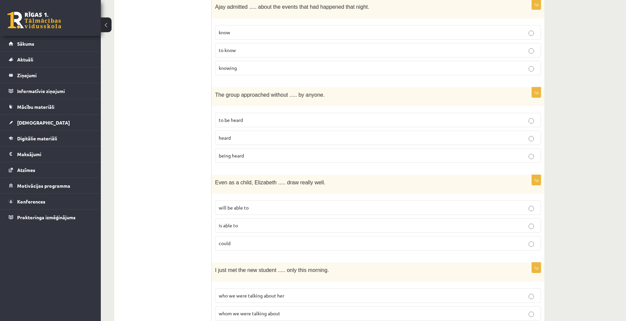
scroll to position [1310, 0]
click at [289, 148] on label "being heard" at bounding box center [378, 155] width 326 height 14
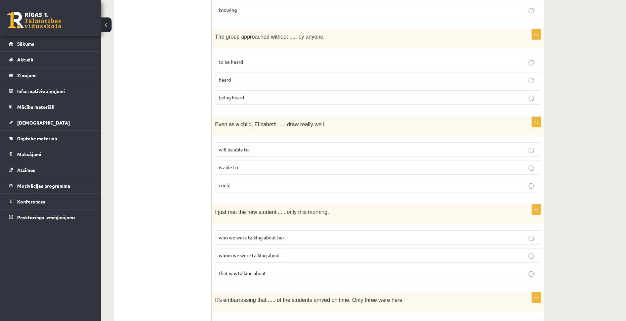
scroll to position [1377, 0]
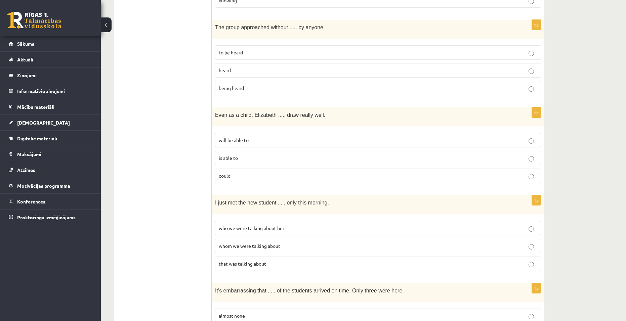
click at [249, 172] on p "could" at bounding box center [378, 175] width 318 height 7
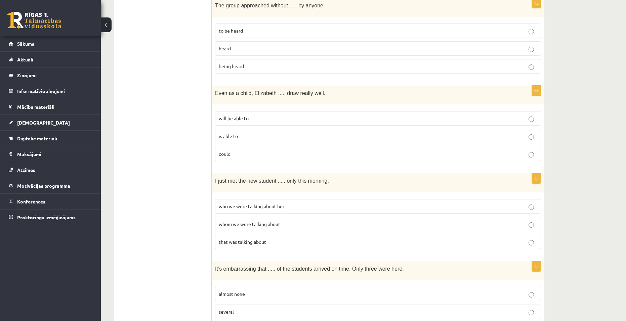
scroll to position [1411, 0]
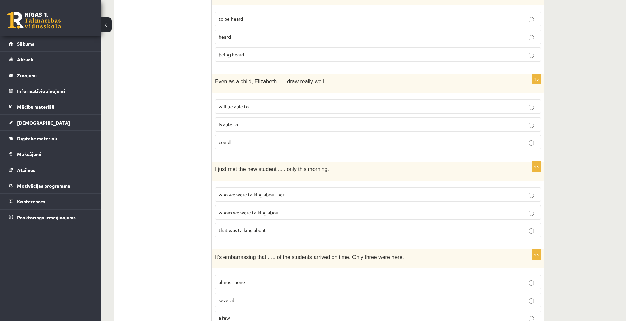
click at [299, 209] on p "whom we were talking about" at bounding box center [378, 212] width 318 height 7
click at [319, 209] on p "whom we were talking about" at bounding box center [378, 212] width 318 height 7
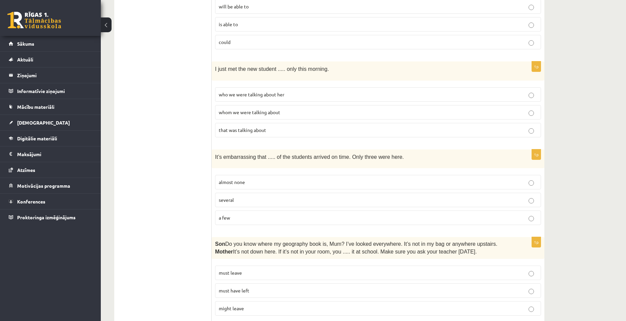
scroll to position [1511, 0]
click at [288, 178] on p "almost none" at bounding box center [378, 181] width 318 height 7
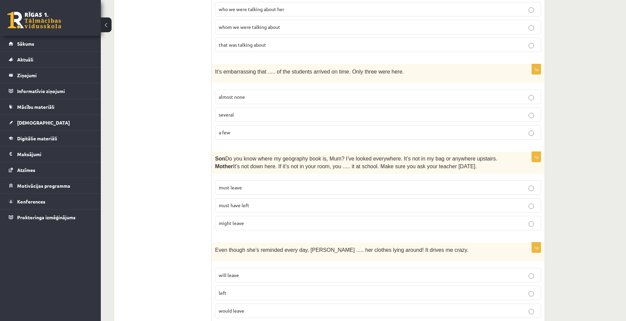
scroll to position [1606, 0]
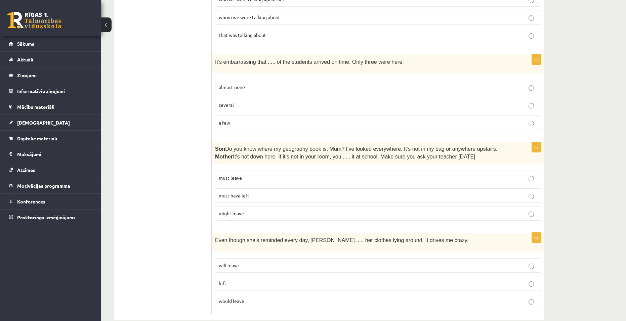
click at [275, 192] on p "must have left" at bounding box center [378, 195] width 318 height 7
click at [251, 298] on p "would leave" at bounding box center [378, 301] width 318 height 7
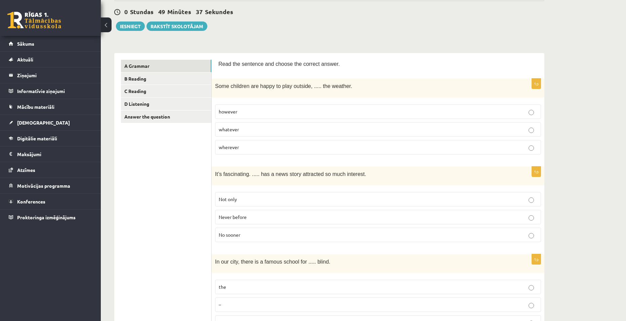
scroll to position [0, 0]
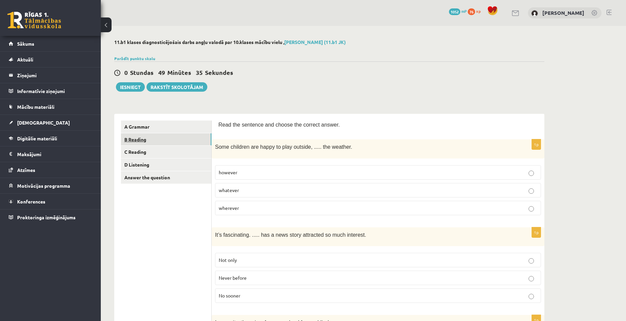
click at [131, 140] on link "B Reading" at bounding box center [166, 139] width 90 height 12
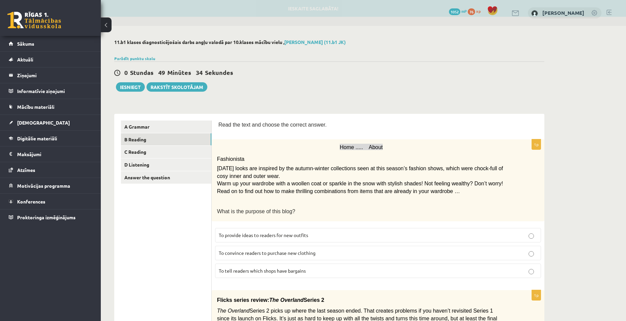
click at [347, 152] on p "Fashionista" at bounding box center [361, 158] width 288 height 12
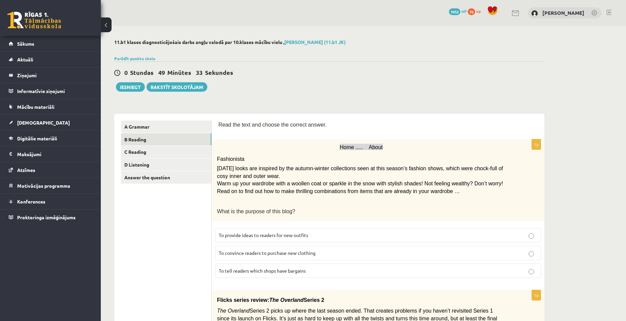
drag, startPoint x: 361, startPoint y: 150, endPoint x: 370, endPoint y: 145, distance: 9.8
click at [361, 149] on span "Home ..... About" at bounding box center [361, 147] width 43 height 6
drag, startPoint x: 379, startPoint y: 144, endPoint x: 326, endPoint y: 143, distance: 52.7
click at [326, 144] on p "Home ..... About" at bounding box center [361, 147] width 288 height 9
click at [322, 148] on p "Home ..... About" at bounding box center [361, 147] width 288 height 9
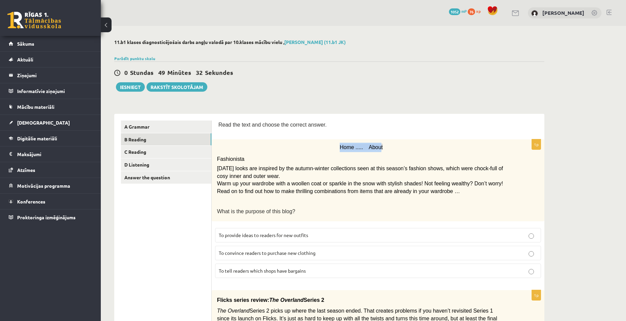
click at [356, 142] on div "Home ..... About Fashionista Today’s looks are inspired by the autumn-winter co…" at bounding box center [378, 180] width 332 height 82
click at [350, 150] on span "Home ..... About" at bounding box center [361, 147] width 43 height 6
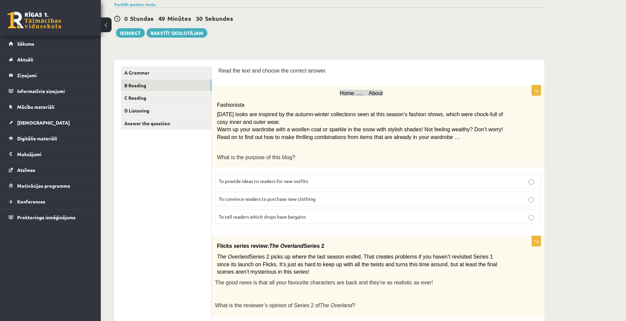
scroll to position [67, 0]
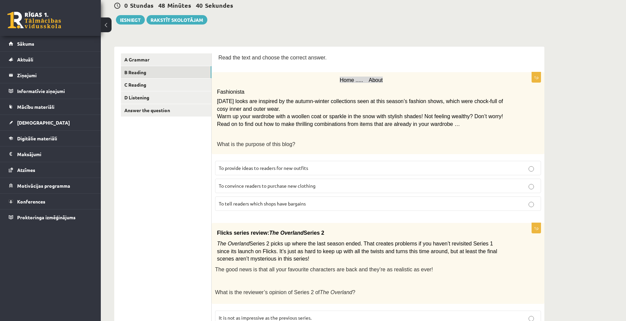
click at [265, 170] on p "To provide ideas to readers for new outfits" at bounding box center [378, 168] width 318 height 7
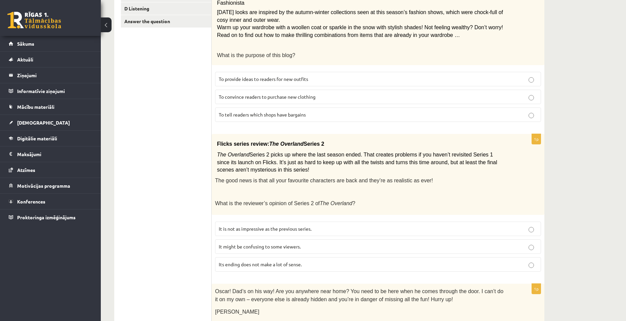
scroll to position [168, 0]
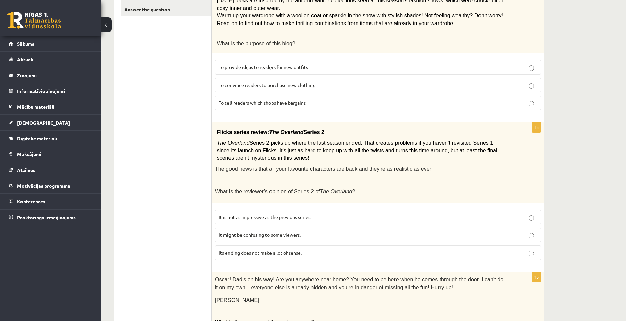
click at [315, 233] on p "It might be confusing to some viewers." at bounding box center [378, 234] width 318 height 7
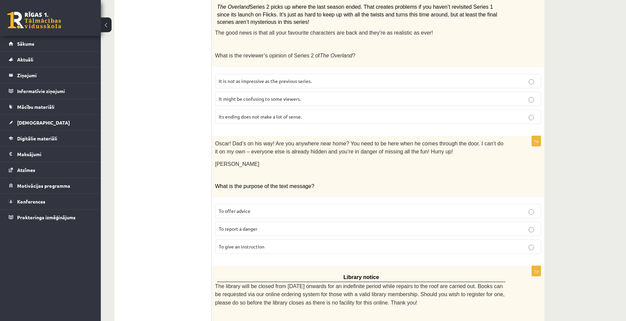
scroll to position [303, 0]
click at [253, 245] on span "To give an instruction" at bounding box center [242, 247] width 46 height 6
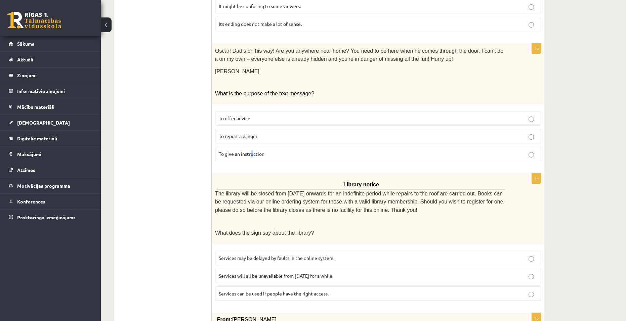
scroll to position [404, 0]
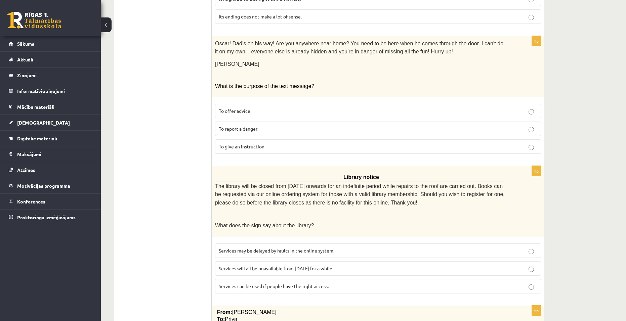
drag, startPoint x: 534, startPoint y: 141, endPoint x: 540, endPoint y: 142, distance: 6.1
click at [536, 143] on p "To give an instruction" at bounding box center [378, 146] width 318 height 7
click at [586, 142] on div "11.b1 klases diagnosticējošais darbs angļu valodā par 10.klases mācību vielu , …" at bounding box center [363, 126] width 525 height 1009
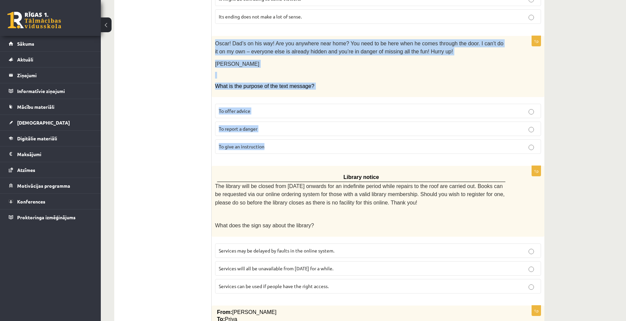
drag, startPoint x: 212, startPoint y: 39, endPoint x: 336, endPoint y: 141, distance: 160.3
click at [336, 141] on div "1p Oscar! Dad’s on his way! Are you anywhere near home? You need to be here whe…" at bounding box center [378, 97] width 332 height 123
copy div "Oscar! Dad’s on his way! Are you anywhere near home? You need to be here when h…"
click at [578, 179] on div "11.b1 klases diagnosticējošais darbs angļu valodā par 10.klases mācību vielu , …" at bounding box center [363, 126] width 525 height 1009
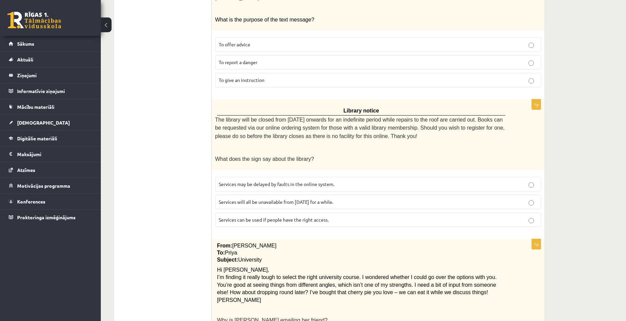
scroll to position [471, 0]
click at [530, 212] on label "Services can be used if people have the right access." at bounding box center [378, 219] width 326 height 14
click at [536, 216] on p "Services can be used if people have the right access." at bounding box center [378, 219] width 318 height 7
click at [560, 206] on div "11.b1 klases diagnosticējošais darbs angļu valodā par 10.klases mācību vielu , …" at bounding box center [363, 59] width 525 height 1009
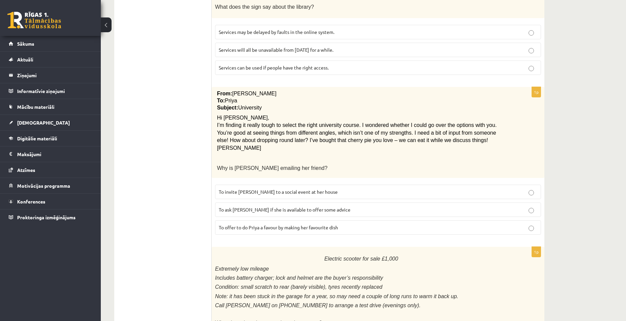
scroll to position [639, 0]
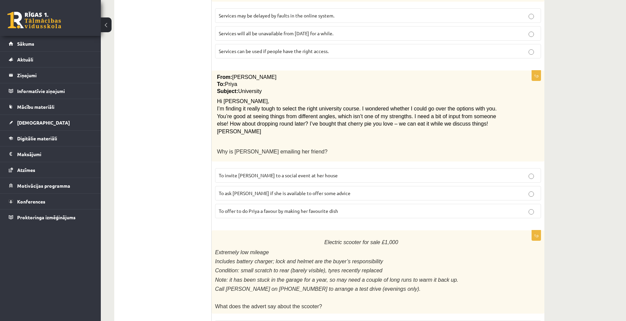
click at [359, 190] on p "To ask Priya if she is available to offer some advice" at bounding box center [378, 193] width 318 height 7
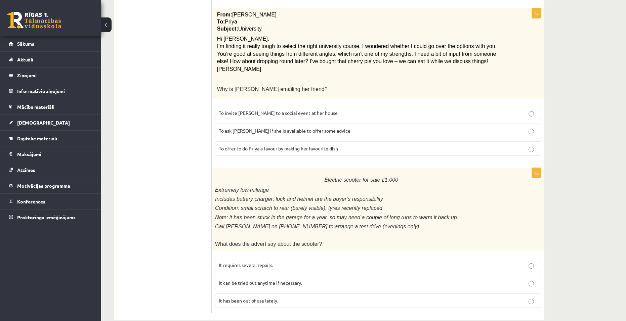
scroll to position [706, 0]
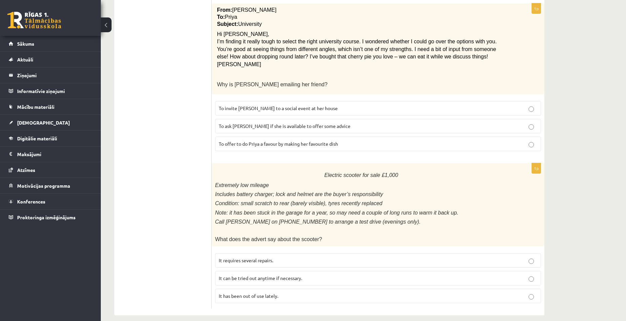
click at [314, 293] on p "It has been out of use lately." at bounding box center [378, 296] width 318 height 7
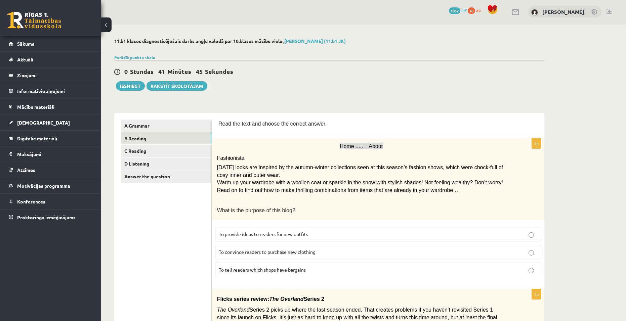
scroll to position [0, 0]
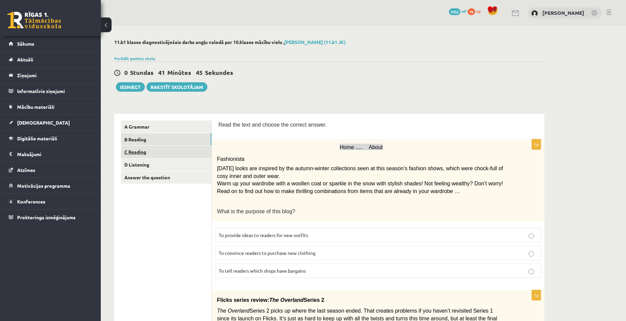
click at [154, 154] on link "C Reading" at bounding box center [166, 152] width 90 height 12
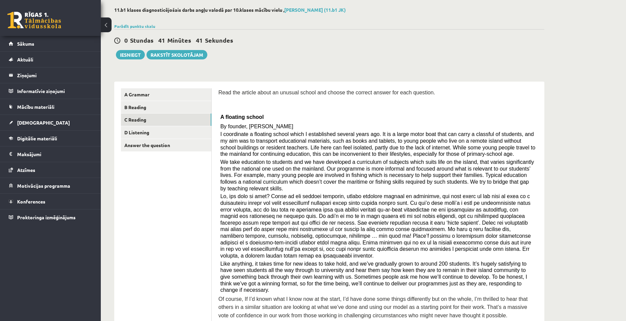
scroll to position [21, 0]
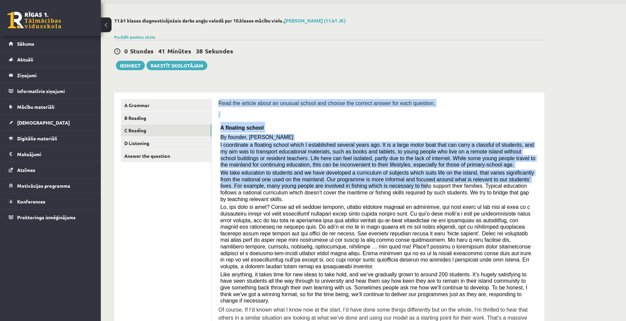
drag, startPoint x: 218, startPoint y: 100, endPoint x: 366, endPoint y: 183, distance: 169.6
click at [358, 179] on span "We take education to students and we have developed a curriculum of subjects wh…" at bounding box center [377, 186] width 314 height 32
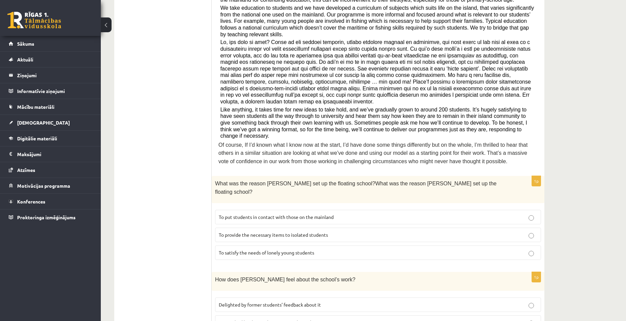
scroll to position [189, 0]
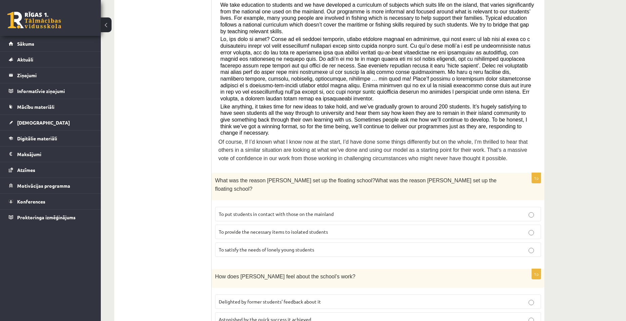
click at [425, 225] on label "To provide the necessary items to isolated students" at bounding box center [378, 232] width 326 height 14
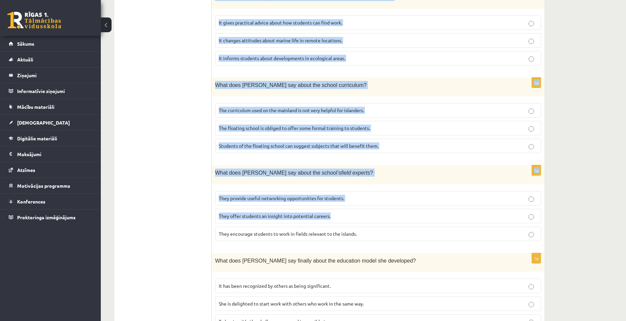
scroll to position [559, 0]
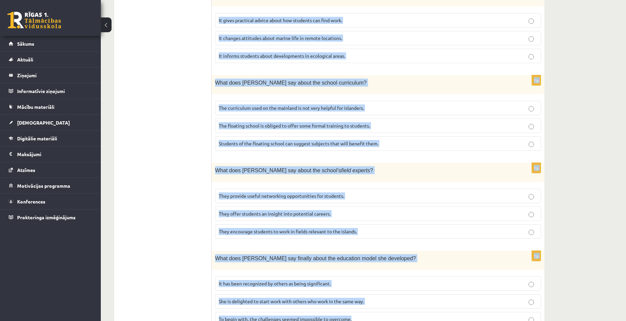
drag, startPoint x: 216, startPoint y: 147, endPoint x: 383, endPoint y: 288, distance: 218.8
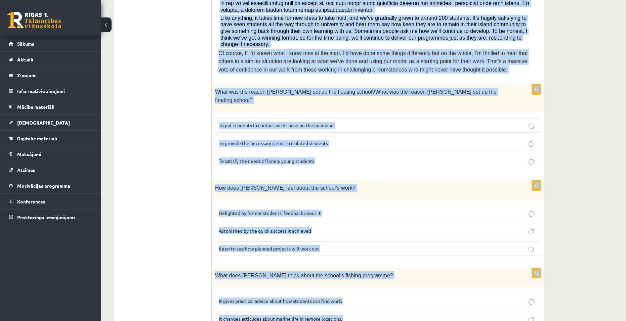
click at [610, 179] on div "11.b1 klases diagnosticējošais darbs angļu valodā par 10.klases mācību vielu , …" at bounding box center [363, 190] width 525 height 885
click at [584, 176] on div "11.b1 klases diagnosticējošais darbs angļu valodā par 10.klases mācību vielu , …" at bounding box center [363, 190] width 525 height 885
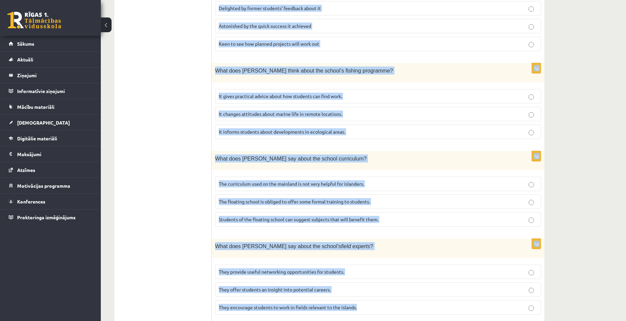
scroll to position [559, 0]
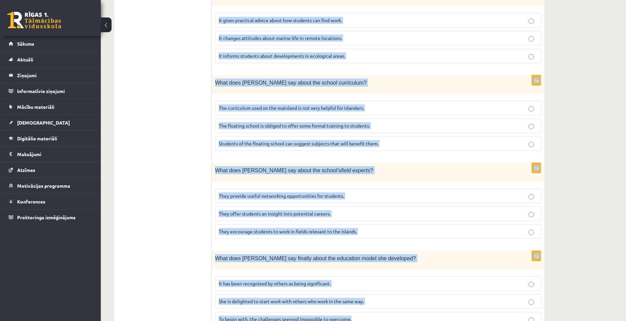
drag, startPoint x: 218, startPoint y: 136, endPoint x: 413, endPoint y: 295, distance: 251.4
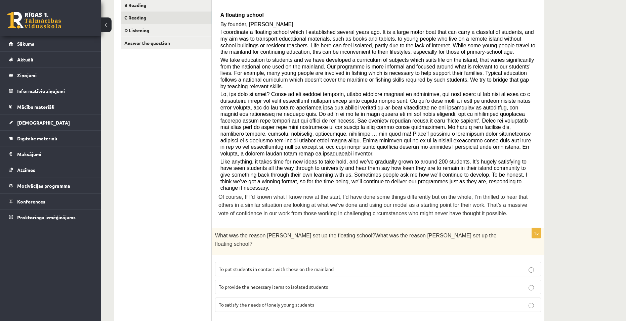
scroll to position [122, 0]
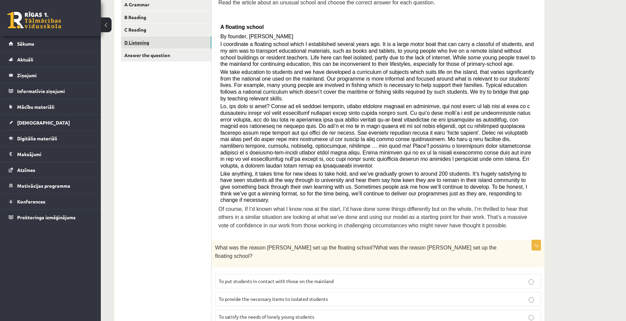
click at [125, 43] on link "D Listening" at bounding box center [166, 42] width 90 height 12
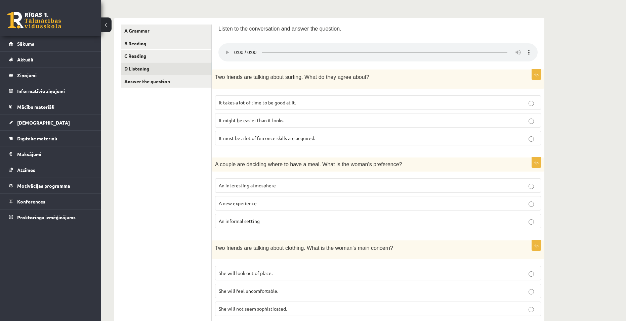
scroll to position [55, 0]
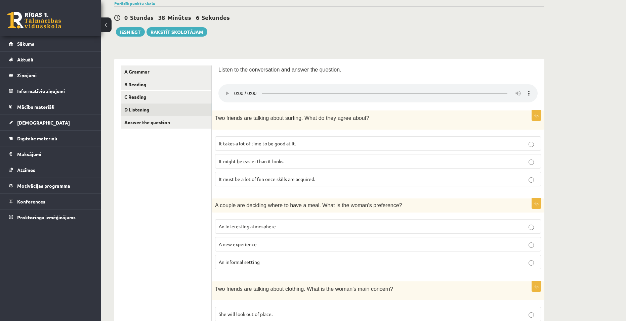
click at [135, 108] on link "D Listening" at bounding box center [166, 109] width 90 height 12
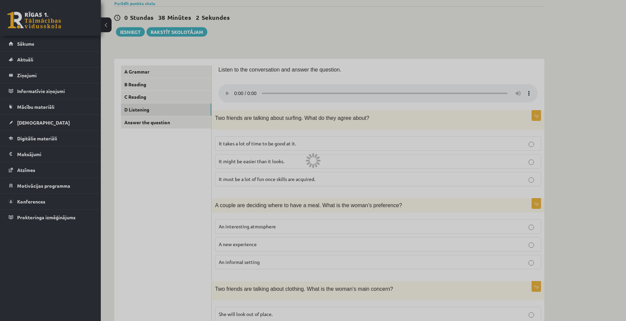
click at [139, 98] on div at bounding box center [313, 160] width 626 height 321
click at [327, 174] on div at bounding box center [313, 160] width 626 height 321
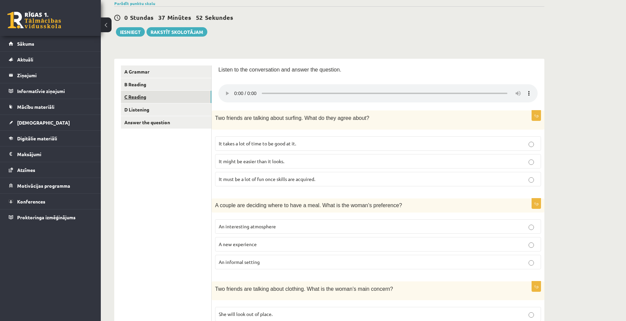
click at [134, 101] on link "C Reading" at bounding box center [166, 97] width 90 height 12
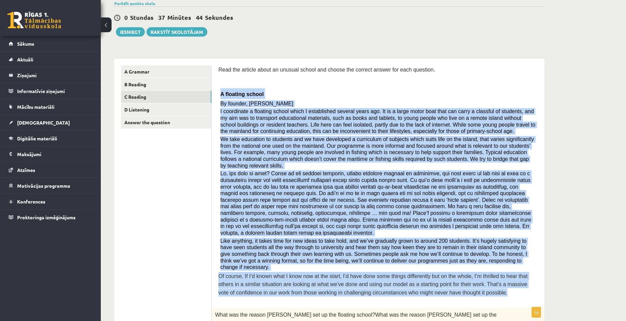
drag, startPoint x: 287, startPoint y: 118, endPoint x: 501, endPoint y: 272, distance: 263.7
click at [501, 272] on div "Read the article about an unusual school and choose the correct answer for each…" at bounding box center [377, 182] width 319 height 235
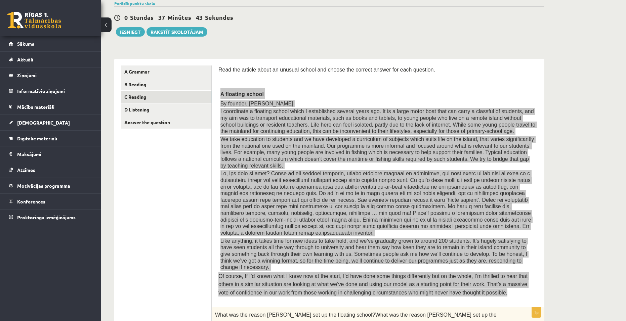
copy div "A floating school By founder, Anna Domingo I coordinate a floating school which…"
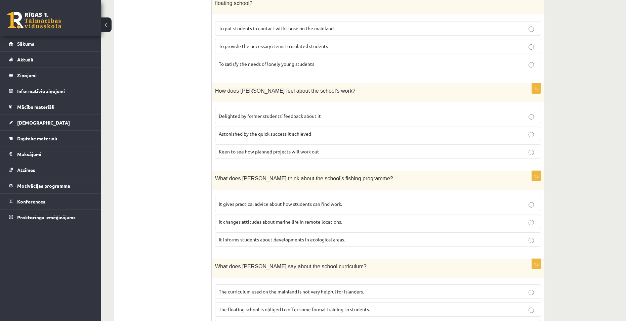
scroll to position [391, 0]
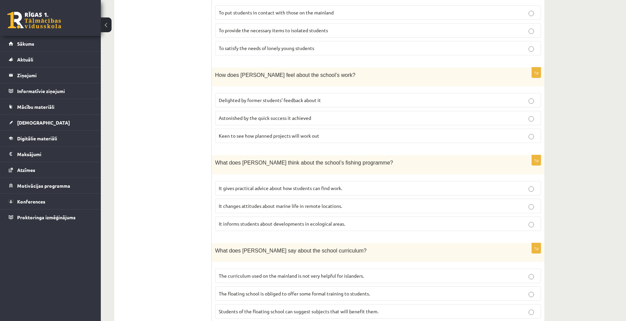
click at [535, 220] on p "It informs students about developments in ecological areas." at bounding box center [378, 223] width 318 height 7
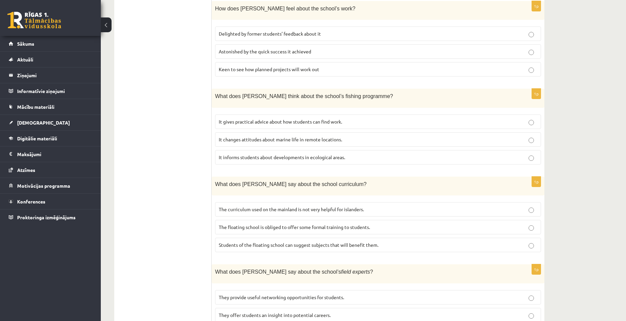
scroll to position [458, 0]
click at [526, 205] on p "The curriculum used on the mainland is not very helpful for islanders." at bounding box center [378, 208] width 318 height 7
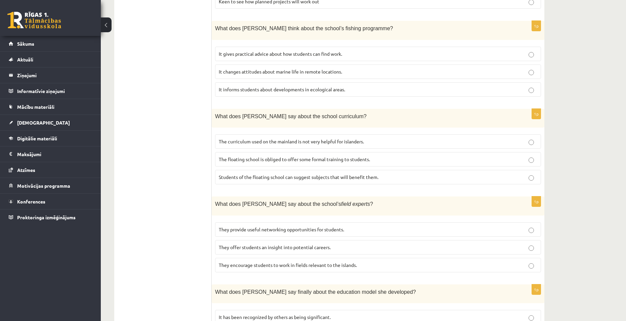
scroll to position [559, 0]
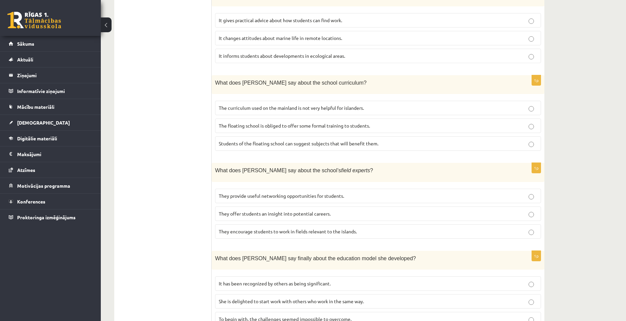
click at [531, 280] on p "It has been recognized by others as being significant." at bounding box center [378, 283] width 318 height 7
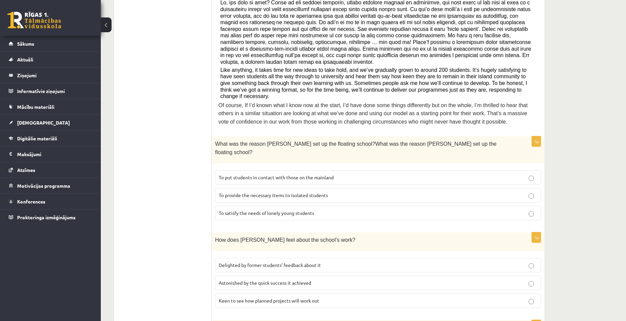
scroll to position [156, 0]
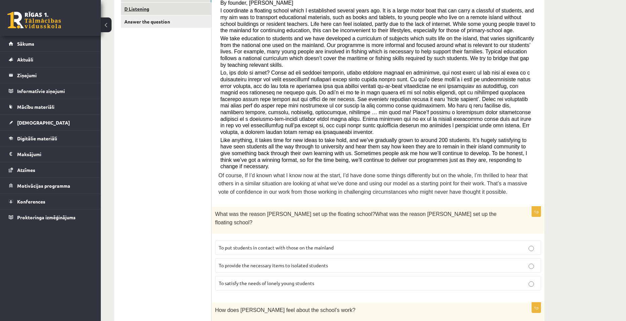
click at [143, 10] on link "D Listening" at bounding box center [166, 9] width 90 height 12
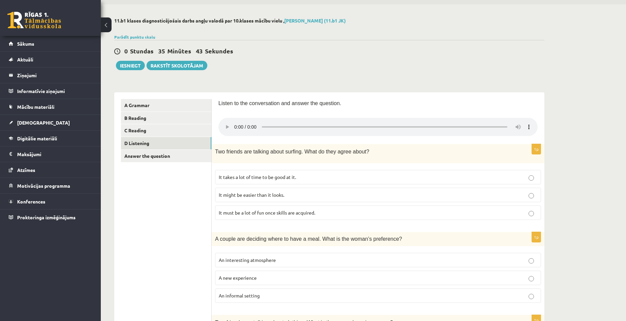
scroll to position [34, 0]
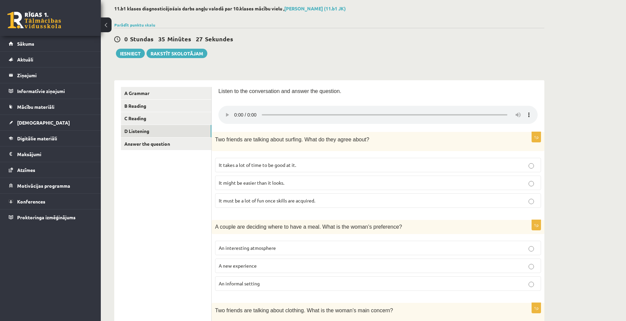
click at [514, 282] on p "An informal setting" at bounding box center [378, 283] width 318 height 7
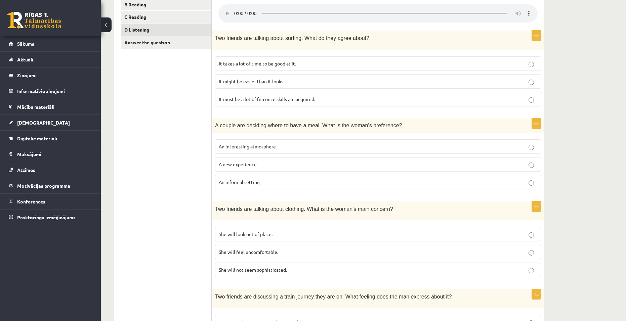
scroll to position [134, 0]
drag, startPoint x: 535, startPoint y: 102, endPoint x: 552, endPoint y: 118, distance: 22.8
click at [536, 103] on p "It must be a lot of fun once skills are acquired." at bounding box center [378, 99] width 318 height 7
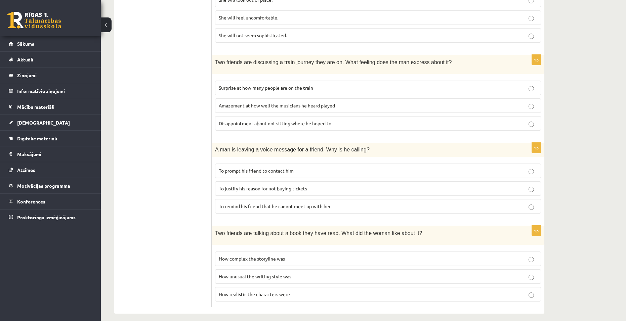
scroll to position [375, 0]
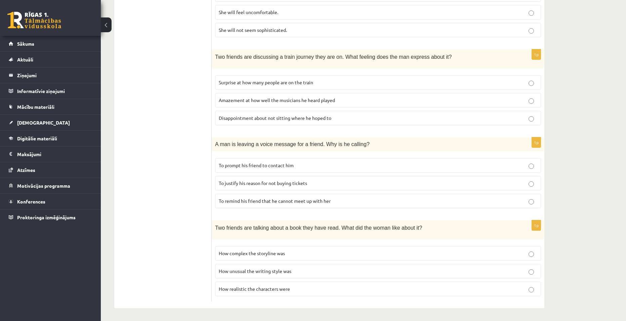
click at [531, 292] on label "How realistic the characters were" at bounding box center [378, 289] width 326 height 14
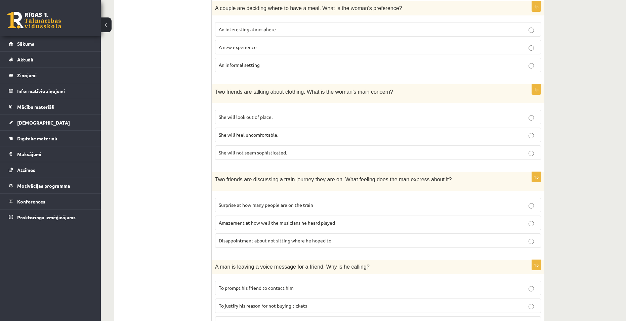
scroll to position [240, 0]
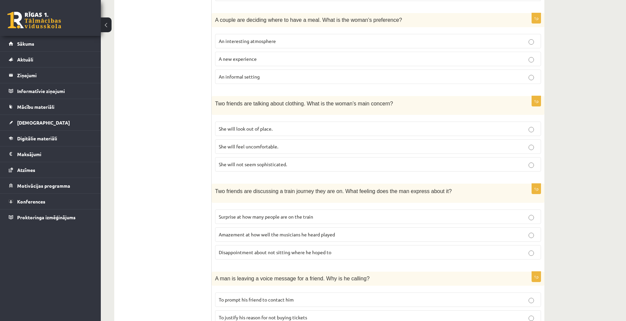
click at [528, 132] on label "She will look out of place." at bounding box center [378, 129] width 326 height 14
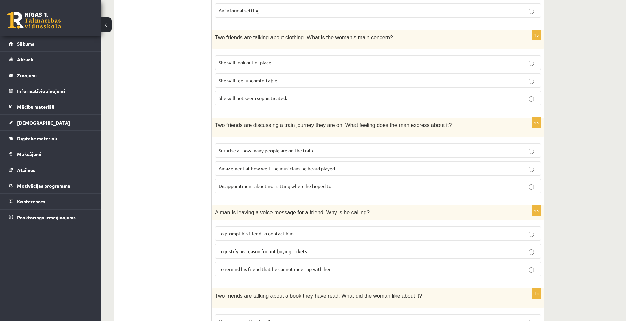
scroll to position [308, 0]
drag, startPoint x: 475, startPoint y: 146, endPoint x: 500, endPoint y: 151, distance: 26.1
click at [475, 146] on p "Surprise at how many people are on the train" at bounding box center [378, 149] width 318 height 7
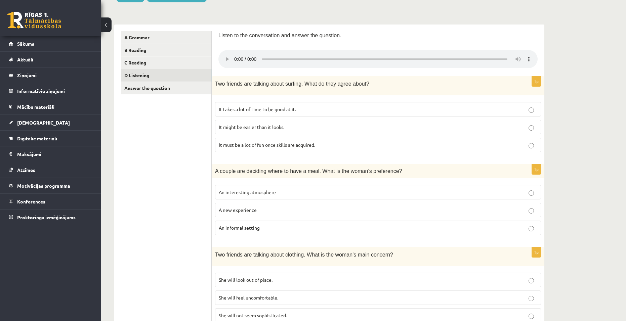
scroll to position [73, 0]
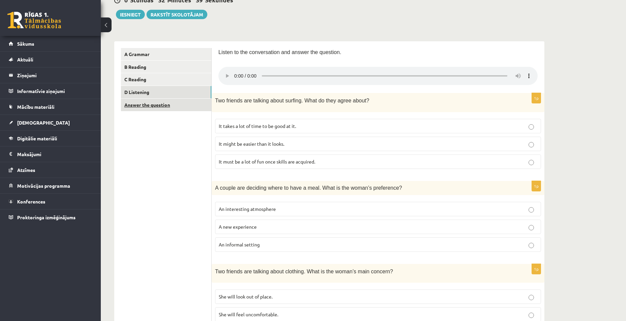
click at [149, 106] on link "Answer the question" at bounding box center [166, 105] width 90 height 12
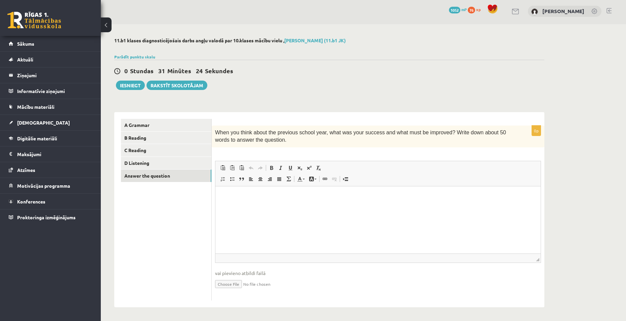
scroll to position [2, 0]
click at [142, 164] on link "D Listening" at bounding box center [166, 163] width 90 height 12
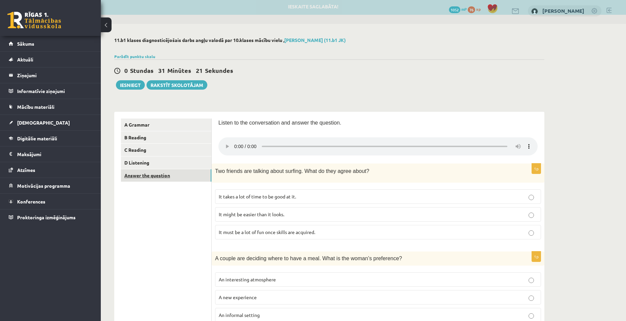
click at [142, 173] on link "Answer the question" at bounding box center [166, 175] width 90 height 12
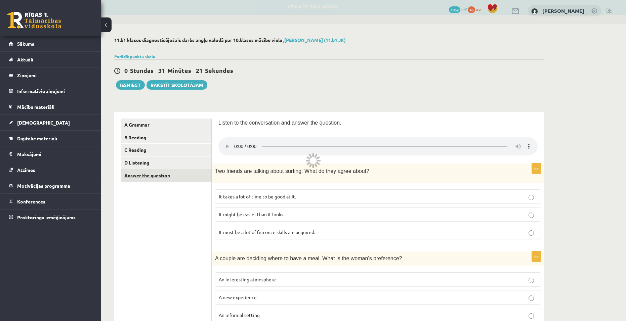
scroll to position [0, 0]
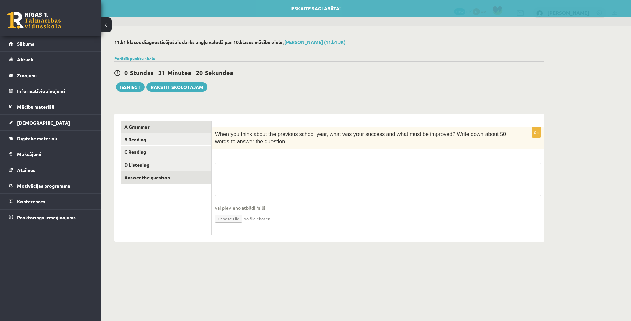
click at [136, 127] on link "A Grammar" at bounding box center [166, 127] width 90 height 12
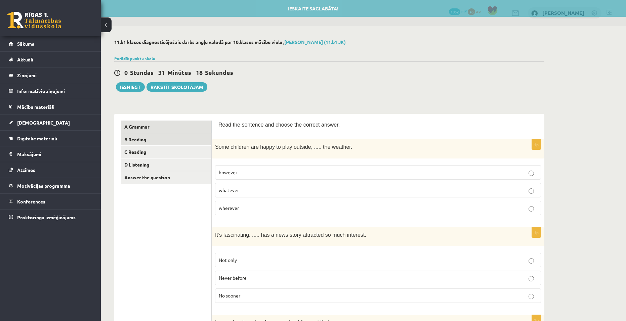
click at [140, 139] on link "B Reading" at bounding box center [166, 139] width 90 height 12
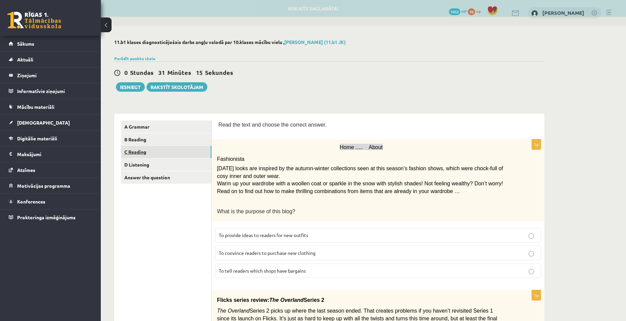
click at [146, 154] on link "C Reading" at bounding box center [166, 152] width 90 height 12
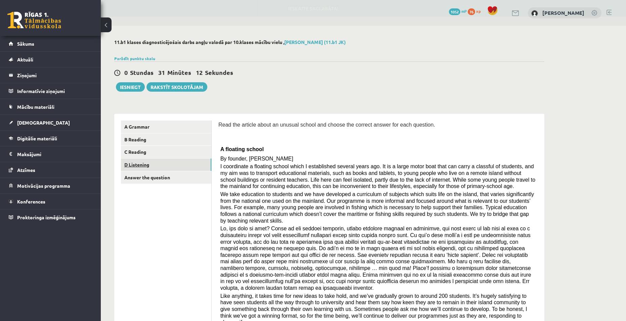
click at [144, 163] on link "D Listening" at bounding box center [166, 165] width 90 height 12
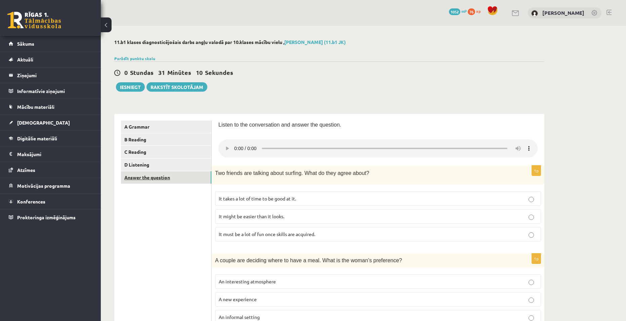
click at [145, 178] on link "Answer the question" at bounding box center [166, 177] width 90 height 12
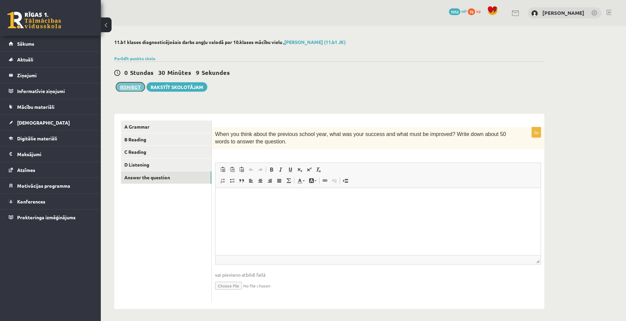
click at [130, 87] on button "Iesniegt" at bounding box center [130, 86] width 29 height 9
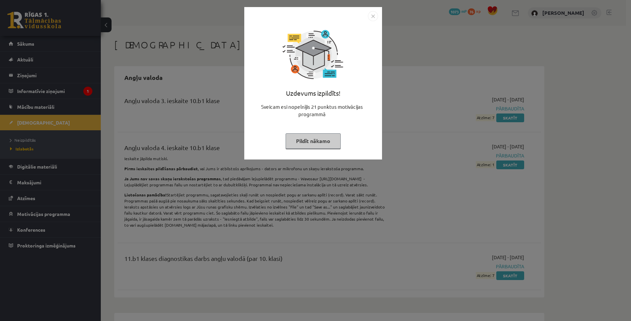
click at [317, 144] on button "Pildīt nākamo" at bounding box center [312, 140] width 55 height 15
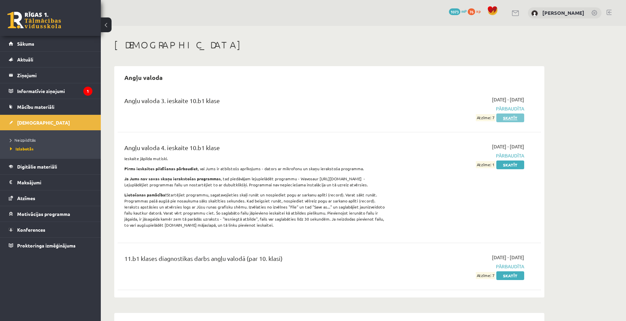
click at [508, 117] on link "Skatīt" at bounding box center [510, 118] width 28 height 9
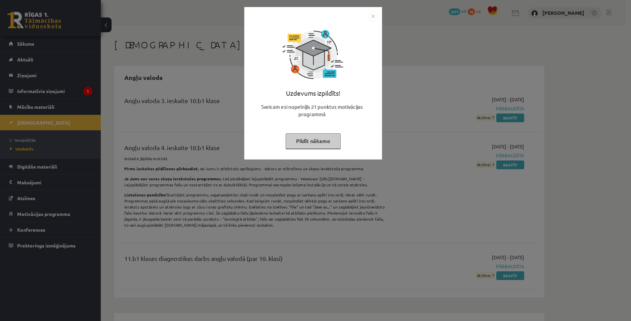
click at [323, 137] on button "Pildīt nākamo" at bounding box center [312, 140] width 55 height 15
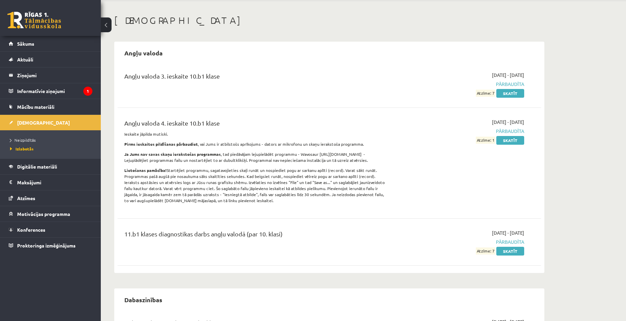
scroll to position [67, 0]
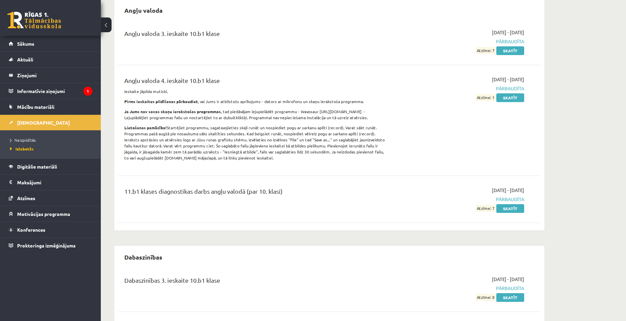
click at [20, 136] on li "Neizpildītās" at bounding box center [52, 140] width 84 height 9
click at [24, 149] on span "Izlabotās" at bounding box center [20, 148] width 20 height 5
click at [502, 209] on link "Skatīt" at bounding box center [510, 208] width 28 height 9
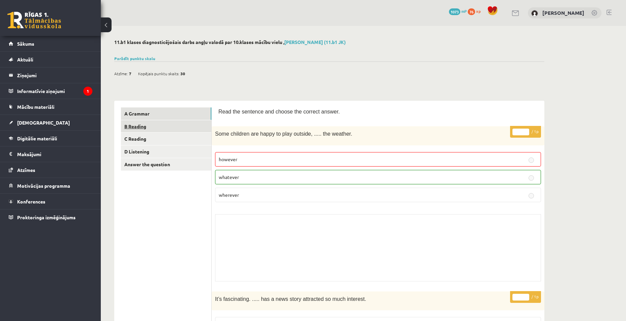
click at [126, 126] on link "B Reading" at bounding box center [166, 126] width 90 height 12
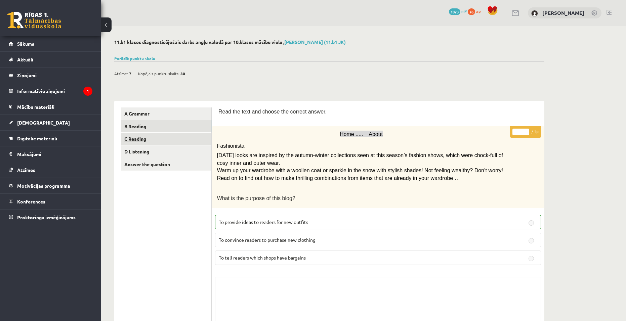
click at [130, 141] on link "C Reading" at bounding box center [166, 139] width 90 height 12
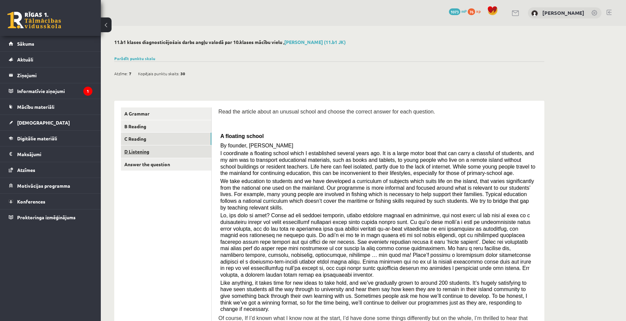
click at [132, 154] on link "D Listening" at bounding box center [166, 151] width 90 height 12
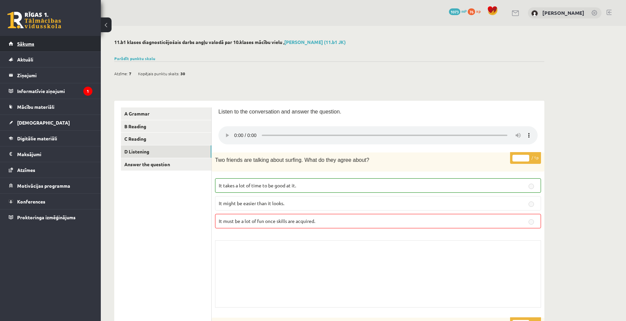
click at [32, 48] on link "Sākums" at bounding box center [51, 43] width 84 height 15
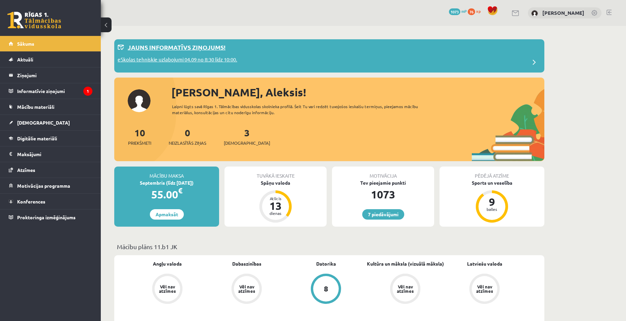
click at [178, 55] on div "Jauns informatīvs ziņojums!" at bounding box center [329, 49] width 423 height 13
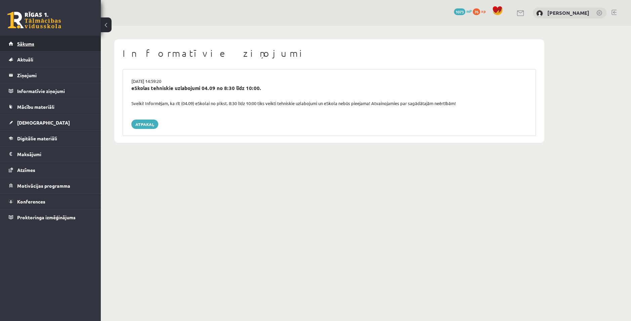
click at [37, 47] on link "Sākums" at bounding box center [51, 43] width 84 height 15
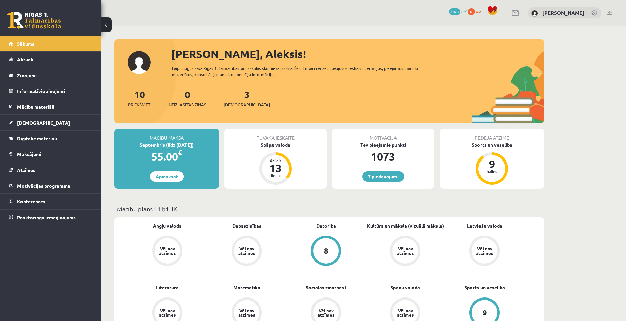
click at [610, 12] on link at bounding box center [608, 12] width 5 height 5
